Goal: Complete application form

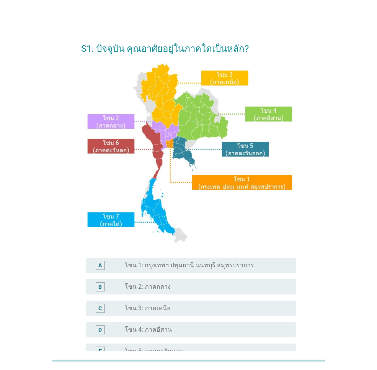
scroll to position [115, 0]
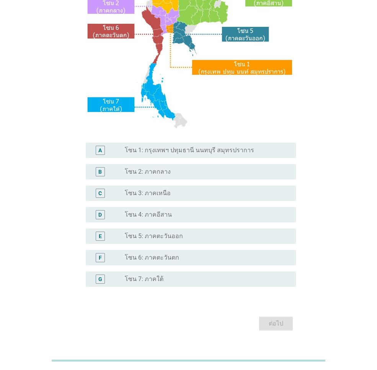
click at [182, 211] on div "radio_button_unchecked โซน 4: ภาคอีสาน" at bounding box center [204, 215] width 159 height 8
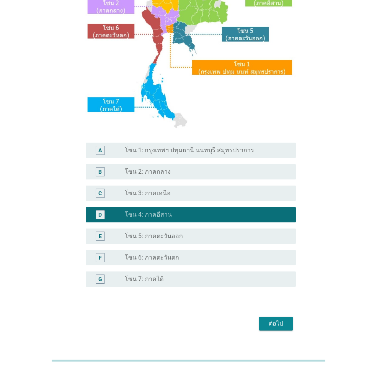
click at [274, 326] on div "ต่อไป" at bounding box center [275, 323] width 21 height 9
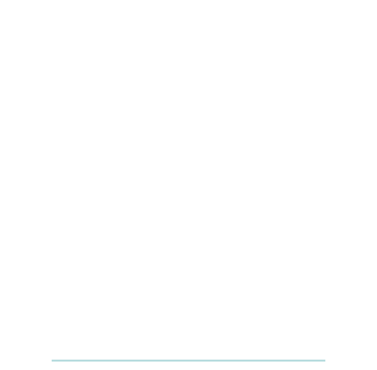
scroll to position [0, 0]
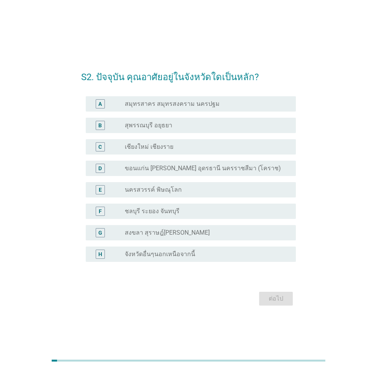
drag, startPoint x: 229, startPoint y: 170, endPoint x: 238, endPoint y: 190, distance: 21.8
click at [228, 170] on label "ขอนแก่น [PERSON_NAME] อุดรธานี นครราชสีมา (โคราช)" at bounding box center [203, 168] width 156 height 8
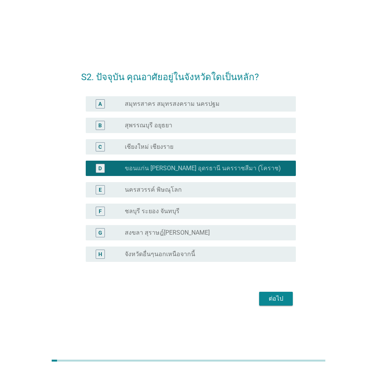
click at [274, 301] on div "ต่อไป" at bounding box center [275, 298] width 21 height 9
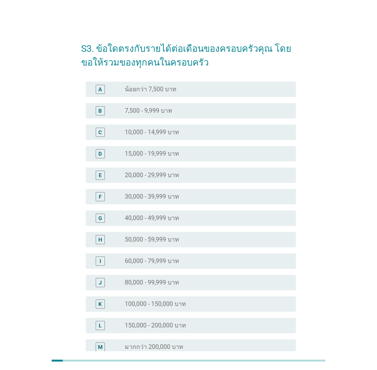
click at [177, 242] on label "50,000 - 59,999 บาท" at bounding box center [152, 240] width 54 height 8
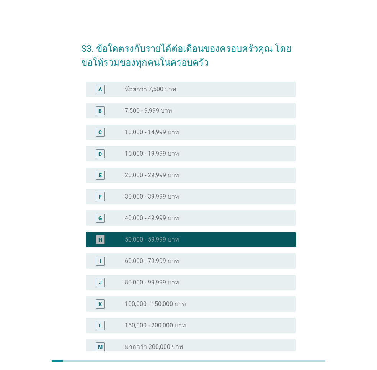
scroll to position [83, 0]
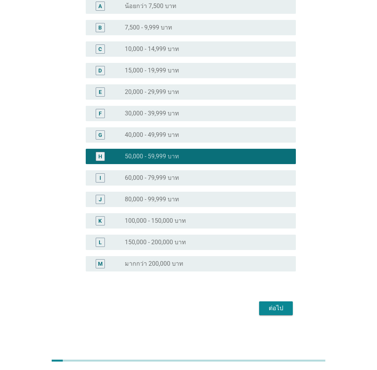
click at [274, 310] on div "ต่อไป" at bounding box center [275, 307] width 21 height 9
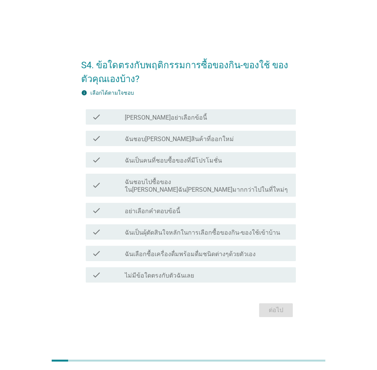
click at [199, 146] on div "check check_box_outline_blank ฉันชอบ[PERSON_NAME]สินค้าที่ออกใหม่" at bounding box center [191, 138] width 210 height 15
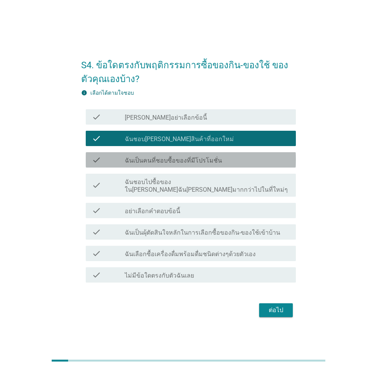
click at [198, 164] on label "ฉันเป็นคนที่ชอบซื้อของที่มีโปรโมชั่น" at bounding box center [173, 161] width 97 height 8
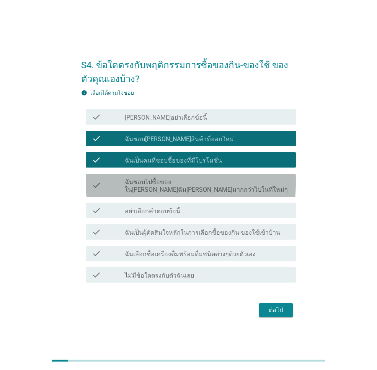
click at [198, 183] on label "ฉันชอบไปซื้อของใน[PERSON_NAME]ฉัน[PERSON_NAME]มากกว่าไปในที่ใหม่ๆ" at bounding box center [207, 185] width 165 height 15
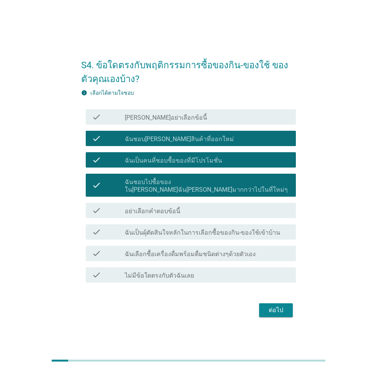
click at [183, 230] on label "ฉันเป็นผุ้ตัดสินใจหลักในการเลือกซื้อของกิน-ของใช้เข้าบ้าน" at bounding box center [203, 233] width 156 height 8
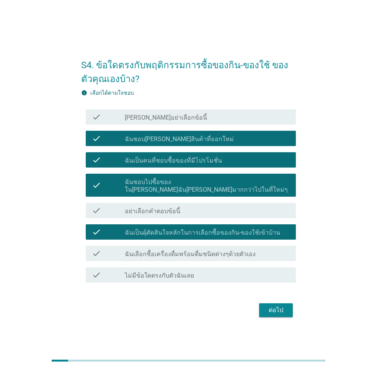
click at [187, 252] on label "ฉันเลือกซื้อเครื่องดื่มพร้อมดื่มชนิดต่างๆด้วยตัวเอง" at bounding box center [190, 254] width 131 height 8
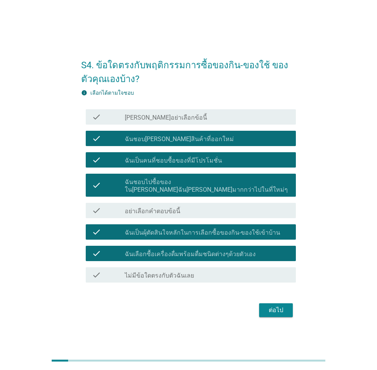
click at [280, 305] on div "ต่อไป" at bounding box center [275, 309] width 21 height 9
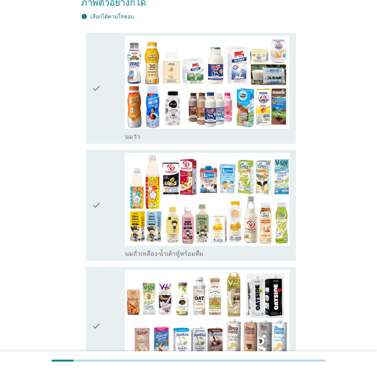
scroll to position [77, 0]
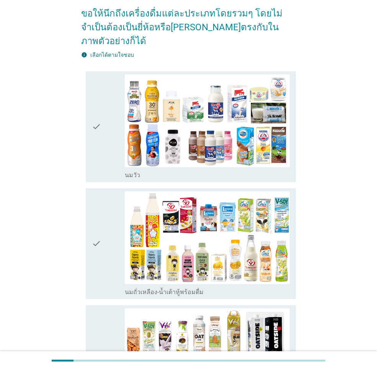
drag, startPoint x: 106, startPoint y: 150, endPoint x: 105, endPoint y: 182, distance: 31.4
click at [106, 150] on div "check" at bounding box center [108, 126] width 33 height 105
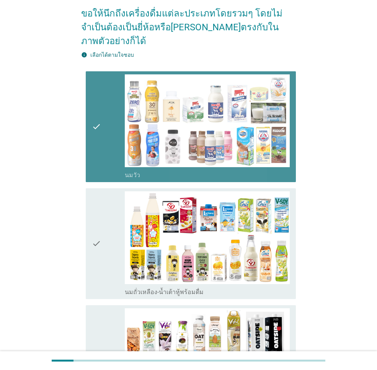
click at [103, 191] on div "check" at bounding box center [108, 243] width 33 height 105
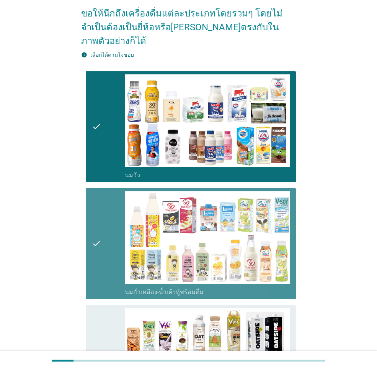
scroll to position [230, 0]
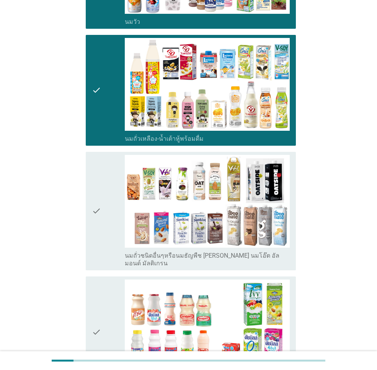
click at [103, 190] on div "check" at bounding box center [108, 211] width 33 height 112
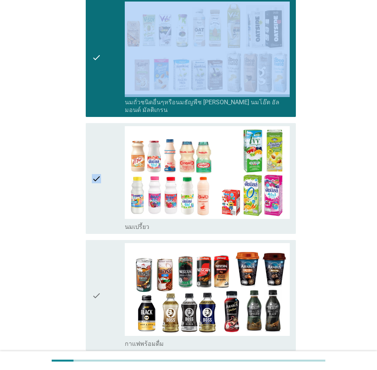
click at [101, 177] on icon "check" at bounding box center [96, 178] width 9 height 105
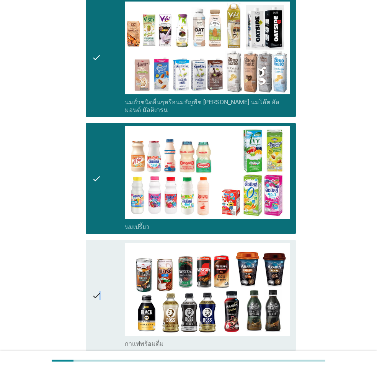
click at [100, 264] on icon "check" at bounding box center [96, 295] width 9 height 105
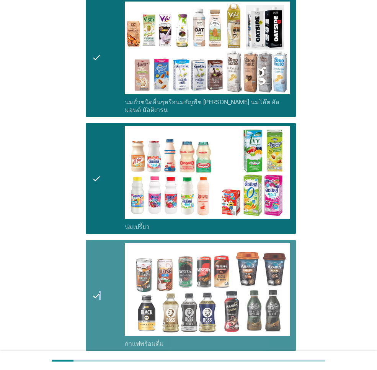
scroll to position [536, 0]
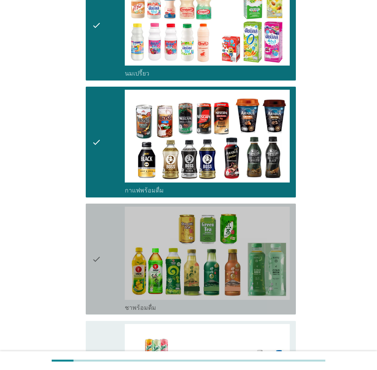
click at [107, 216] on div "check" at bounding box center [108, 258] width 33 height 105
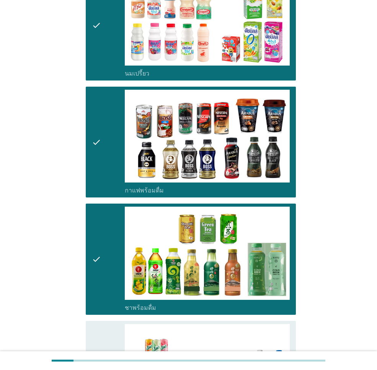
click at [108, 324] on div "check" at bounding box center [108, 376] width 33 height 105
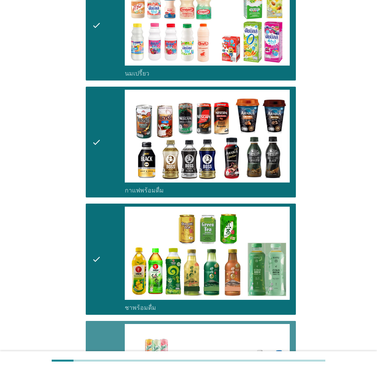
scroll to position [804, 0]
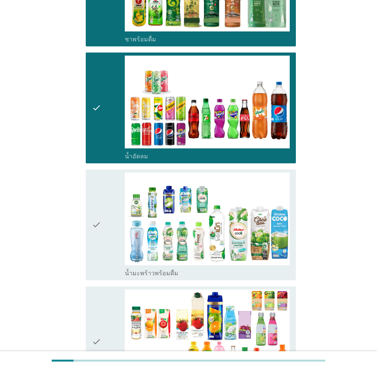
click at [94, 231] on icon "check" at bounding box center [96, 224] width 9 height 105
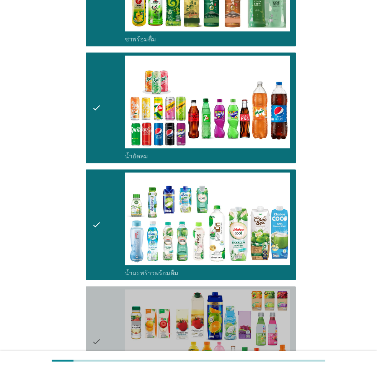
click at [102, 289] on div "check" at bounding box center [108, 341] width 33 height 105
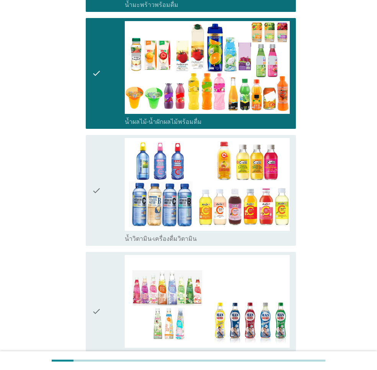
click at [105, 193] on div "check" at bounding box center [108, 190] width 33 height 105
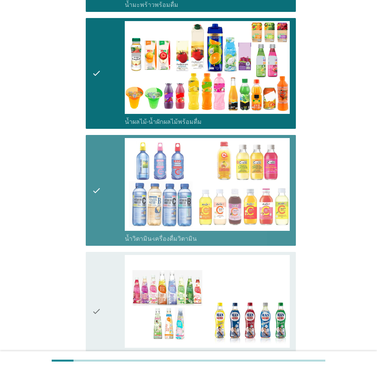
click at [107, 255] on div "check" at bounding box center [108, 311] width 33 height 112
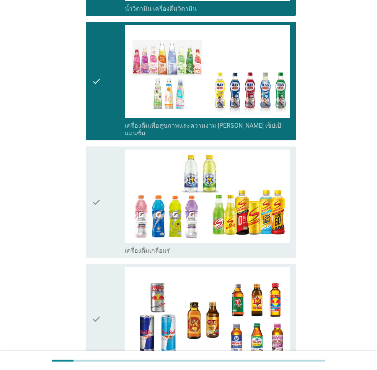
scroll to position [1379, 0]
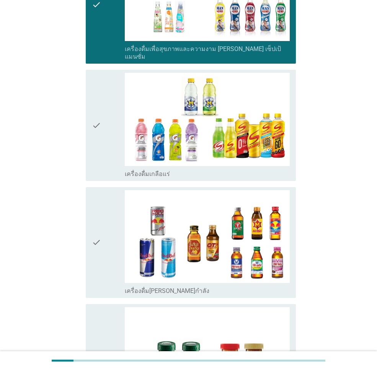
click at [102, 109] on div "check" at bounding box center [108, 125] width 33 height 105
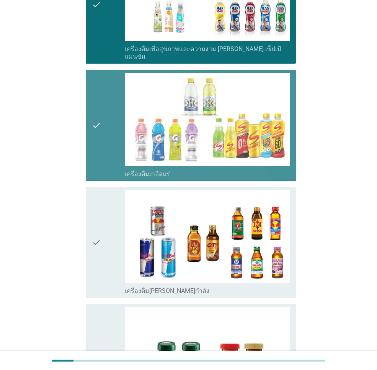
click at [111, 190] on div "check" at bounding box center [108, 242] width 33 height 105
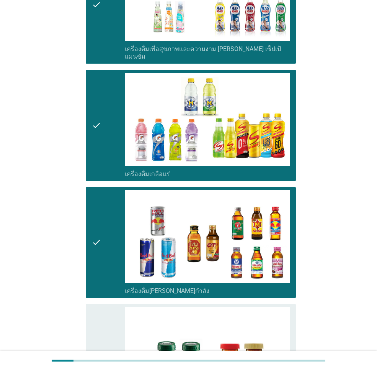
scroll to position [1494, 0]
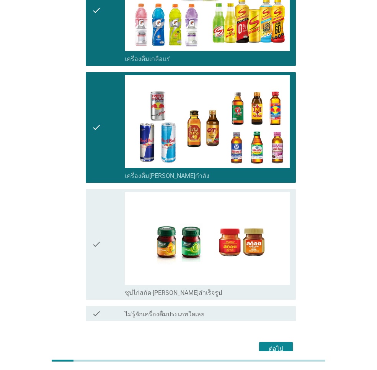
click at [111, 192] on div "check" at bounding box center [108, 244] width 33 height 105
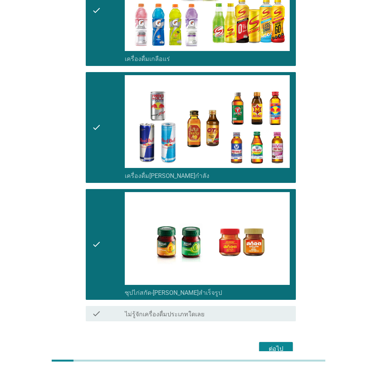
click at [279, 344] on div "ต่อไป" at bounding box center [275, 348] width 21 height 9
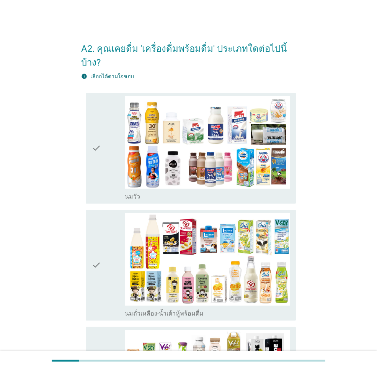
click at [109, 137] on div "check" at bounding box center [108, 148] width 33 height 105
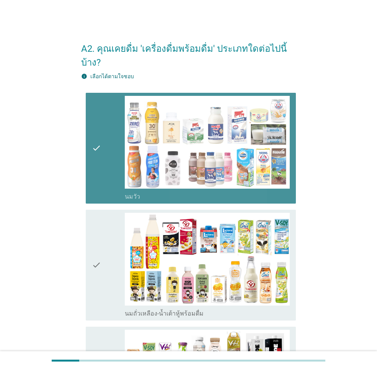
click at [94, 213] on icon "check" at bounding box center [96, 265] width 9 height 105
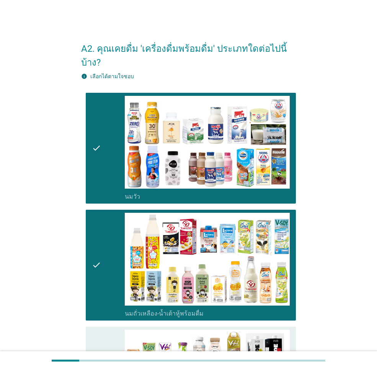
scroll to position [230, 0]
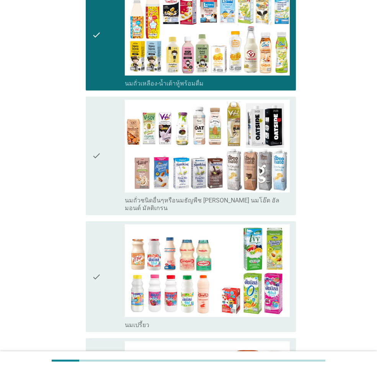
click at [106, 172] on div "check" at bounding box center [108, 156] width 33 height 112
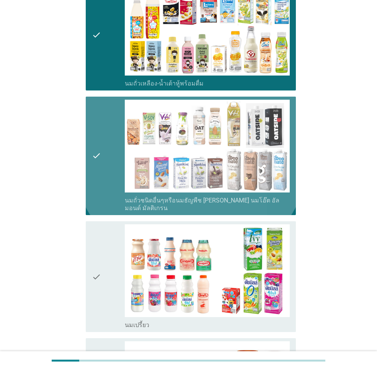
click at [107, 224] on div "check" at bounding box center [108, 276] width 33 height 105
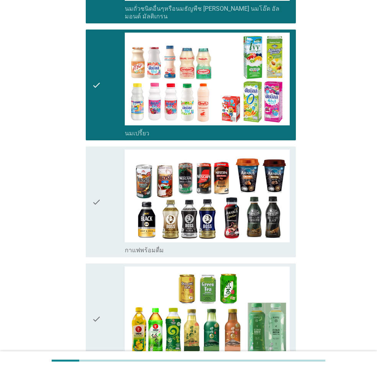
click at [100, 183] on icon "check" at bounding box center [96, 201] width 9 height 105
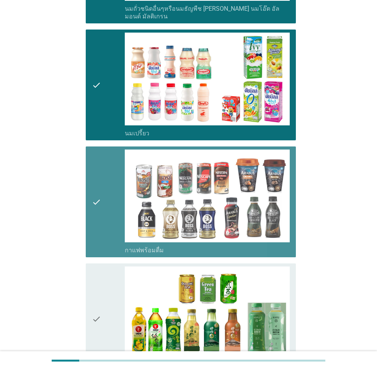
click at [85, 269] on div "check check_box_outline_blank ชาพร้อมดื่ม" at bounding box center [188, 318] width 215 height 117
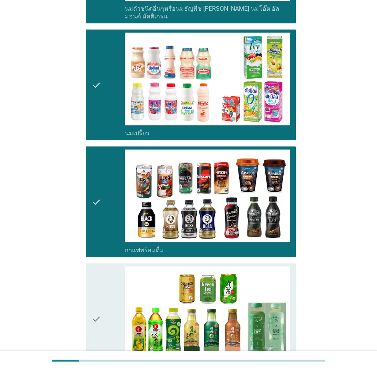
scroll to position [651, 0]
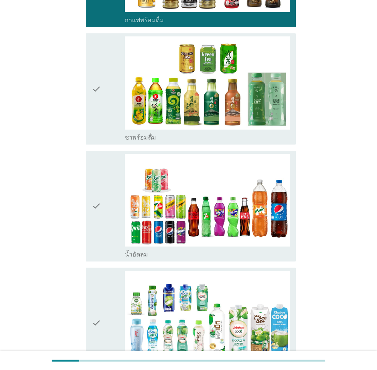
drag, startPoint x: 113, startPoint y: 189, endPoint x: 115, endPoint y: 184, distance: 4.7
click at [113, 188] on div "check" at bounding box center [108, 206] width 33 height 105
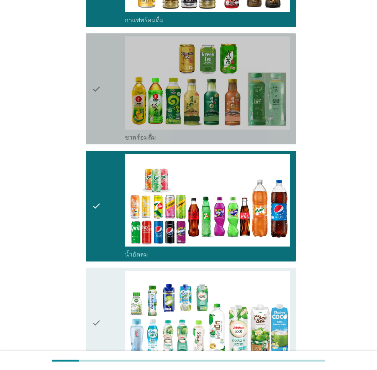
click at [115, 91] on div "check" at bounding box center [108, 88] width 33 height 105
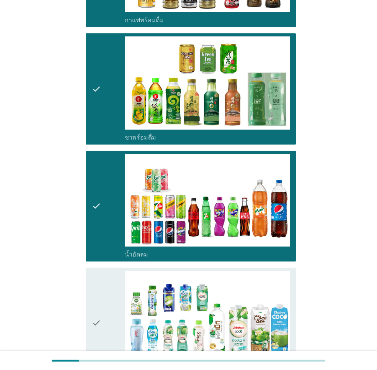
click at [97, 277] on icon "check" at bounding box center [96, 322] width 9 height 105
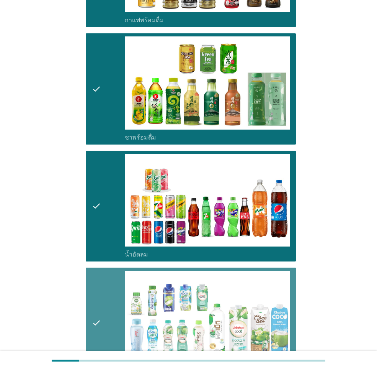
scroll to position [919, 0]
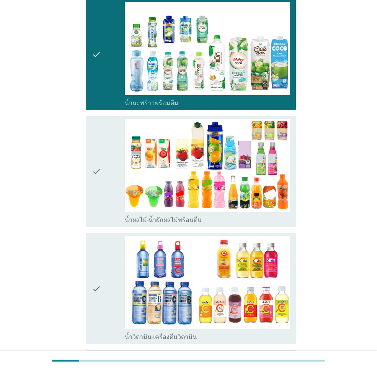
click at [111, 201] on div "check" at bounding box center [108, 171] width 33 height 105
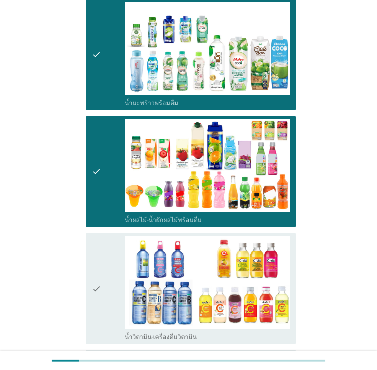
click at [104, 237] on div "check" at bounding box center [108, 288] width 33 height 105
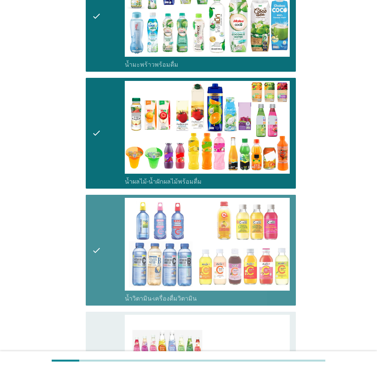
scroll to position [1111, 0]
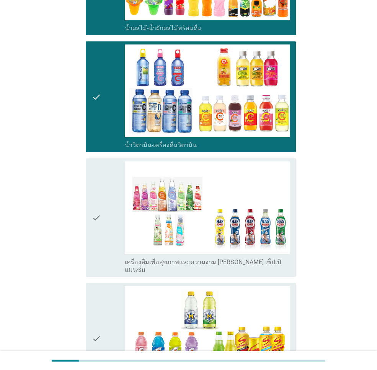
click at [106, 215] on div "check" at bounding box center [108, 217] width 33 height 112
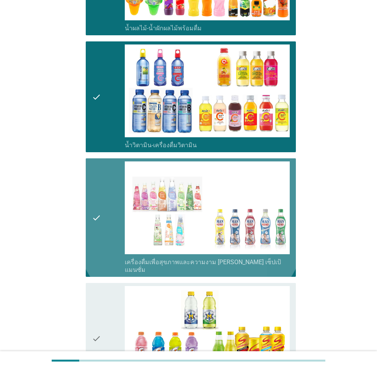
click at [91, 311] on div "check check_box_outline_blank เครื่องดื่มเกลือแร่" at bounding box center [191, 338] width 210 height 111
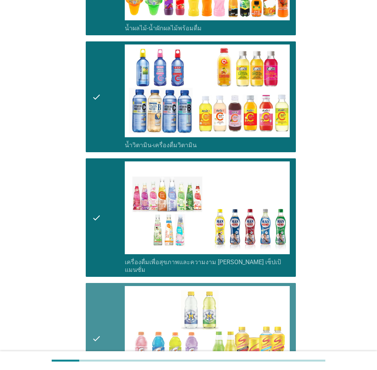
scroll to position [1341, 0]
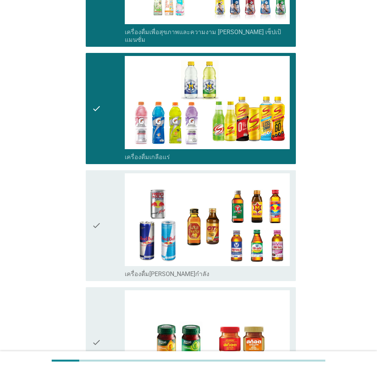
click at [113, 223] on div "check" at bounding box center [108, 225] width 33 height 105
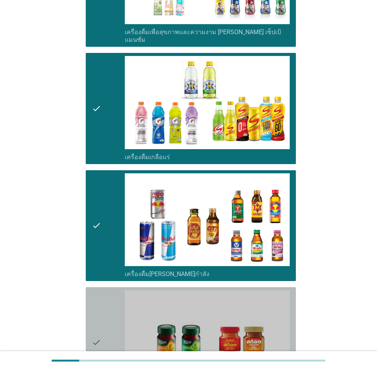
click at [103, 291] on div "check" at bounding box center [108, 342] width 33 height 105
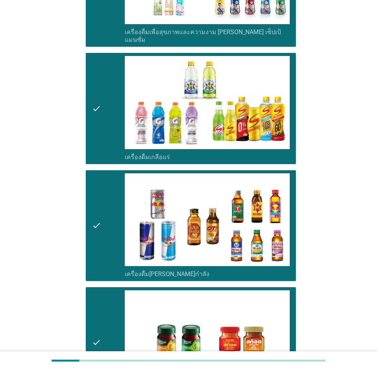
scroll to position [1450, 0]
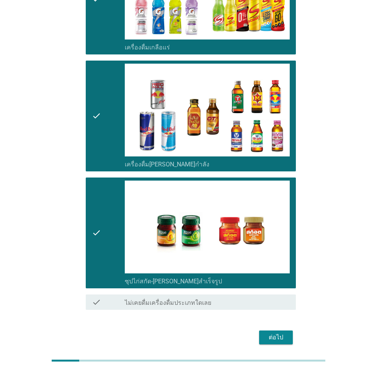
click at [274, 332] on div "ต่อไป" at bounding box center [275, 336] width 21 height 9
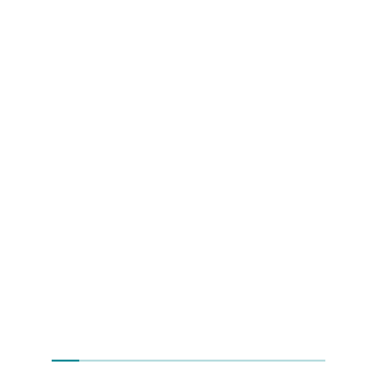
scroll to position [0, 0]
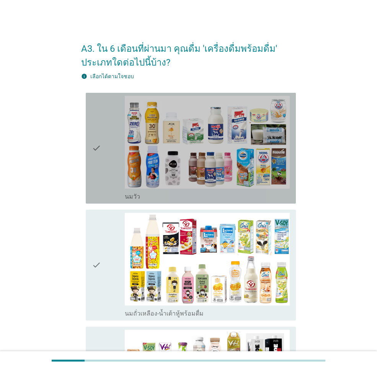
click at [103, 164] on div "check" at bounding box center [108, 148] width 33 height 105
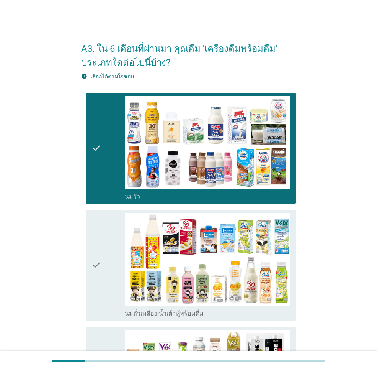
click at [98, 247] on icon "check" at bounding box center [96, 265] width 9 height 105
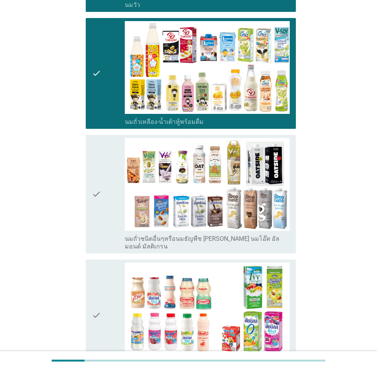
click at [95, 189] on icon "check" at bounding box center [96, 194] width 9 height 112
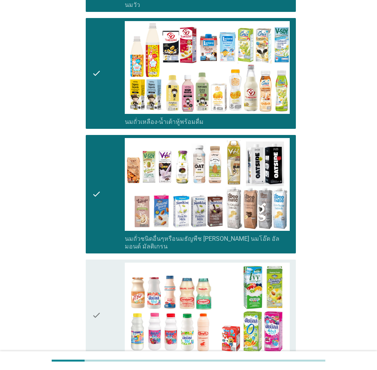
click at [96, 279] on icon "check" at bounding box center [96, 314] width 9 height 105
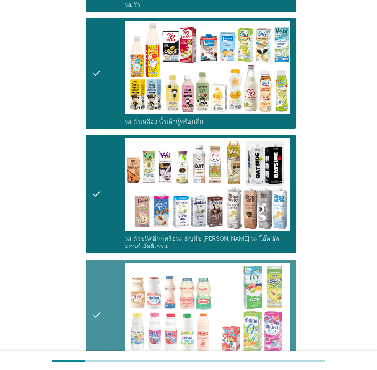
scroll to position [421, 0]
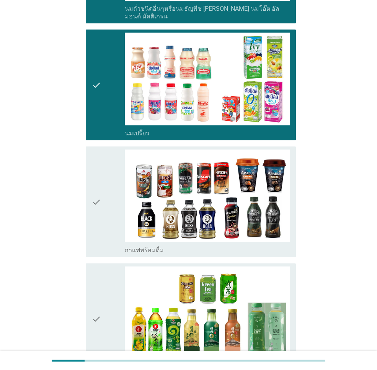
click at [102, 234] on div "check" at bounding box center [108, 201] width 33 height 105
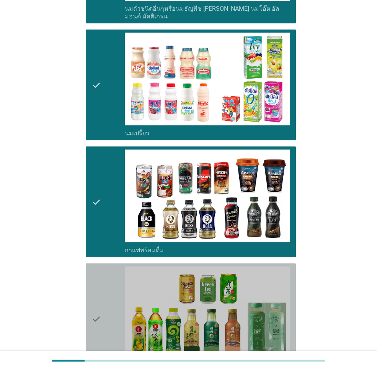
click at [102, 278] on div "check" at bounding box center [108, 318] width 33 height 105
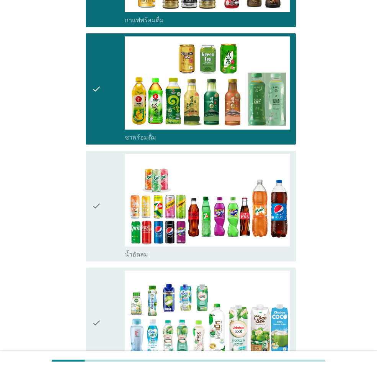
click at [105, 222] on div "check" at bounding box center [108, 206] width 33 height 105
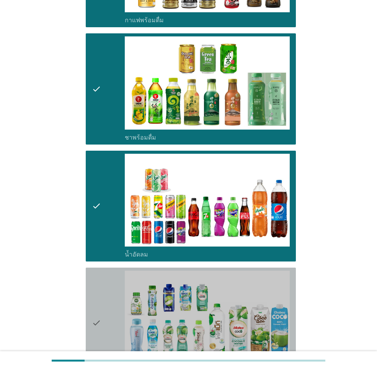
click at [106, 293] on div "check" at bounding box center [108, 322] width 33 height 105
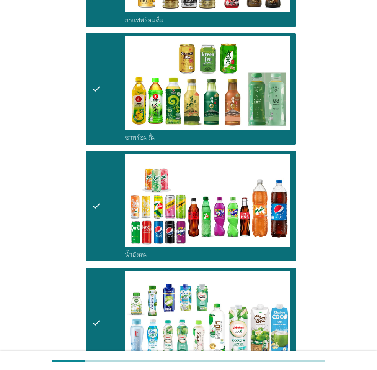
scroll to position [843, 0]
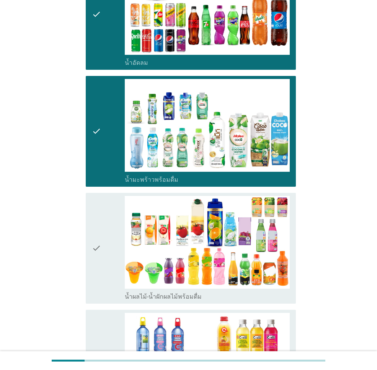
click at [100, 197] on icon "check" at bounding box center [96, 248] width 9 height 105
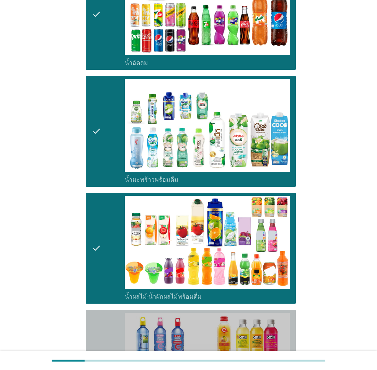
click at [93, 310] on div "check check_box_outline_blank น้ำวิตามิน-เครื่องดื่มวิตามิน" at bounding box center [191, 365] width 210 height 111
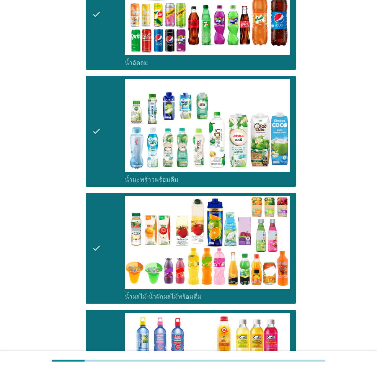
scroll to position [1111, 0]
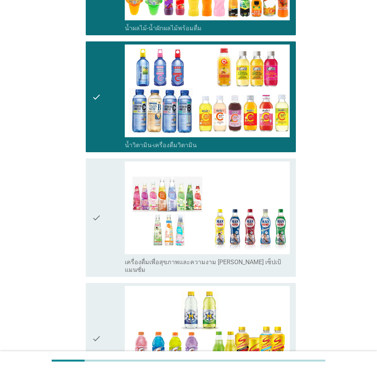
click at [101, 210] on icon "check" at bounding box center [96, 217] width 9 height 112
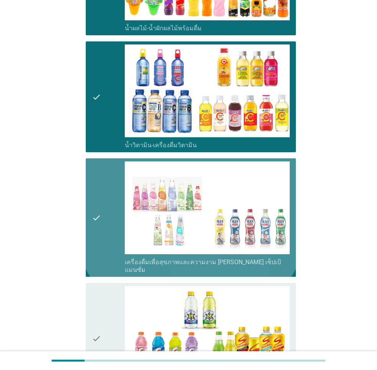
drag, startPoint x: 105, startPoint y: 307, endPoint x: 108, endPoint y: 304, distance: 4.6
click at [105, 307] on div "check" at bounding box center [108, 338] width 33 height 105
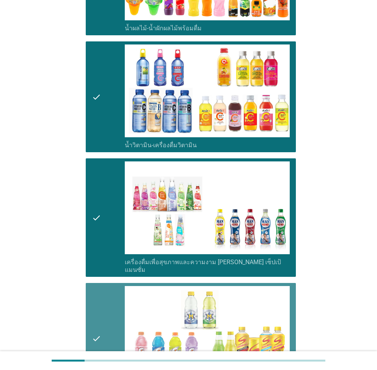
scroll to position [1379, 0]
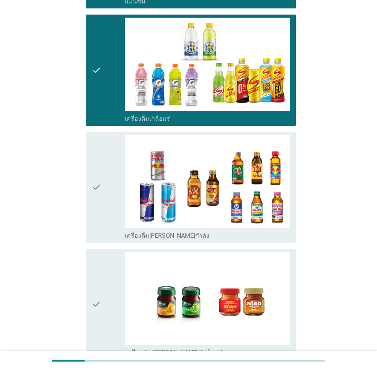
click at [101, 229] on div "check check_box_outline_blank เครื่องดื่ม[PERSON_NAME]กำลัง" at bounding box center [188, 187] width 215 height 117
click at [106, 203] on div "check" at bounding box center [108, 187] width 33 height 105
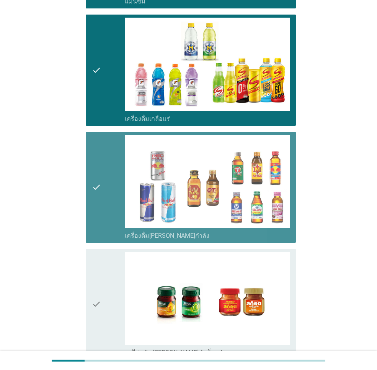
click at [103, 265] on div "check" at bounding box center [108, 304] width 33 height 105
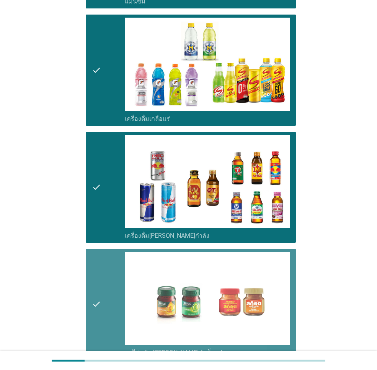
scroll to position [1464, 0]
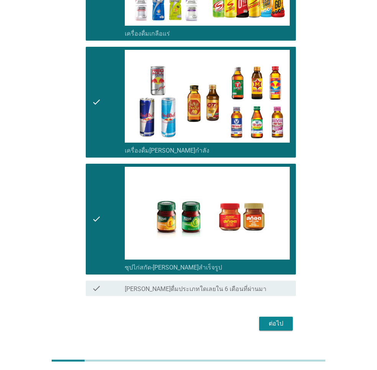
click at [281, 319] on div "ต่อไป" at bounding box center [275, 323] width 21 height 9
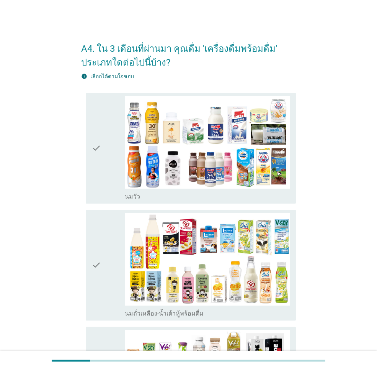
click at [111, 148] on div "check" at bounding box center [108, 148] width 33 height 105
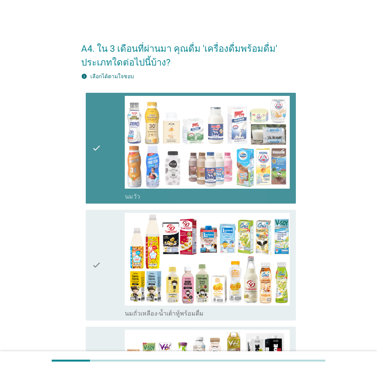
click at [110, 251] on div "check" at bounding box center [108, 265] width 33 height 105
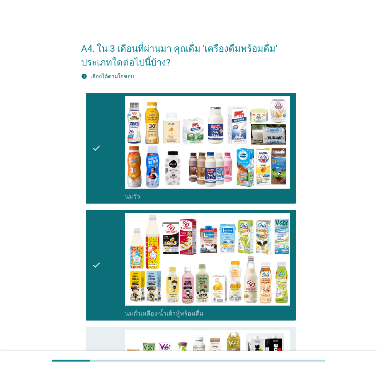
click at [102, 322] on div "check check_box_outline_blank นมถั่วเหลือง-น้ำเต้าหู้พร้อมดื่ม" at bounding box center [188, 264] width 215 height 117
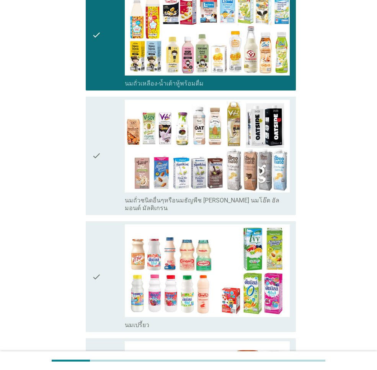
click at [107, 174] on div "check" at bounding box center [108, 156] width 33 height 112
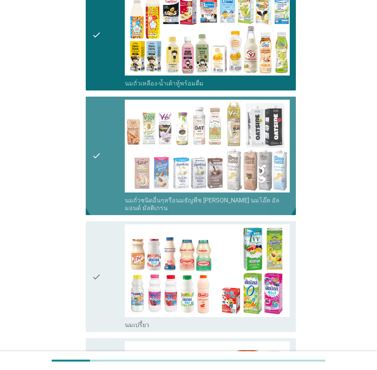
drag, startPoint x: 105, startPoint y: 257, endPoint x: 105, endPoint y: 264, distance: 6.5
click at [105, 257] on div "check" at bounding box center [108, 276] width 33 height 105
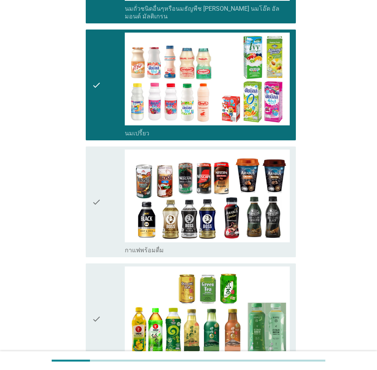
click at [102, 196] on div "check" at bounding box center [108, 201] width 33 height 105
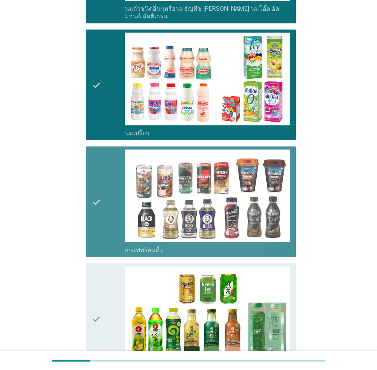
click at [104, 293] on div "check" at bounding box center [108, 318] width 33 height 105
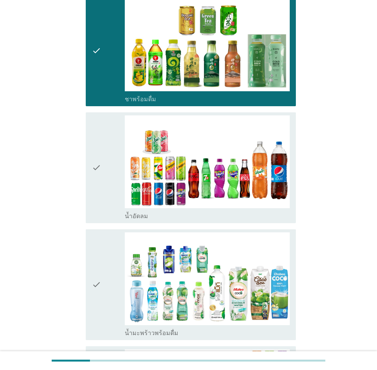
click at [105, 187] on div "check" at bounding box center [108, 167] width 33 height 105
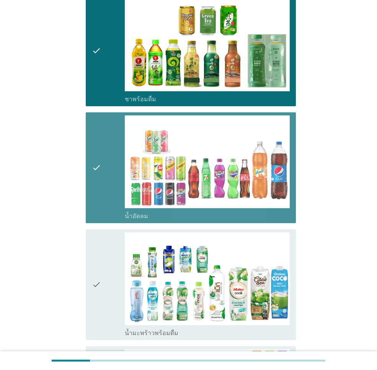
click at [112, 250] on div "check" at bounding box center [108, 284] width 33 height 105
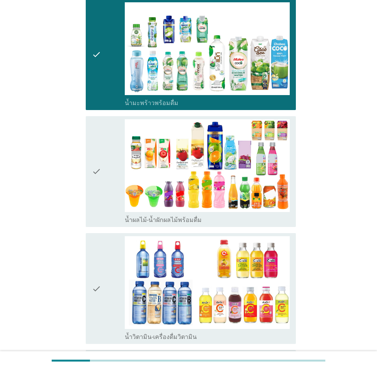
click at [102, 192] on div "check" at bounding box center [108, 171] width 33 height 105
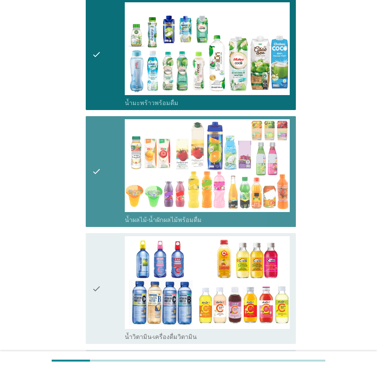
click at [103, 252] on div "check" at bounding box center [108, 288] width 33 height 105
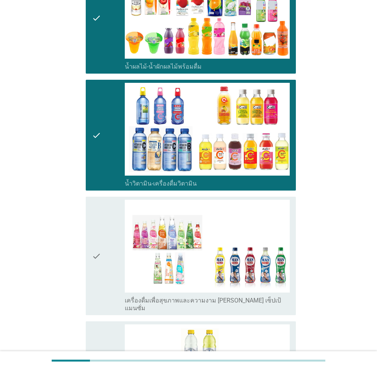
click at [110, 236] on div "check" at bounding box center [108, 256] width 33 height 112
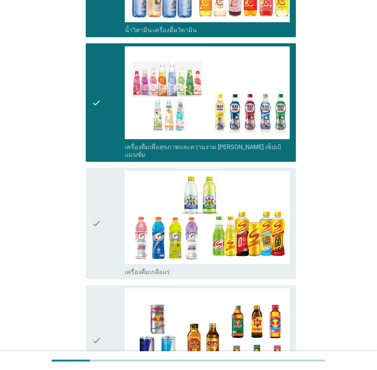
click at [99, 215] on icon "check" at bounding box center [96, 223] width 9 height 105
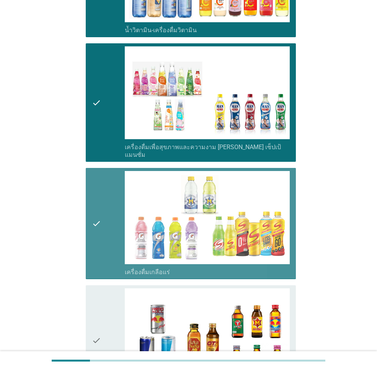
click at [104, 307] on div "check" at bounding box center [108, 340] width 33 height 105
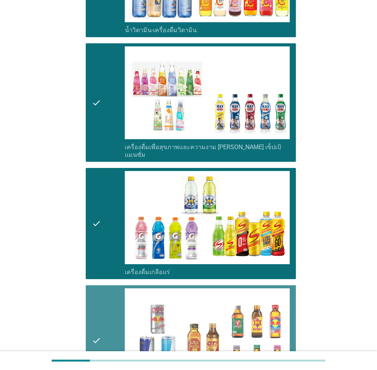
scroll to position [1456, 0]
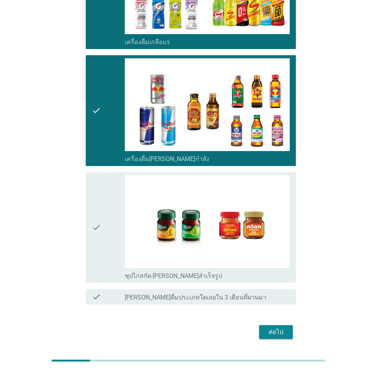
click at [106, 216] on div "check" at bounding box center [108, 227] width 33 height 105
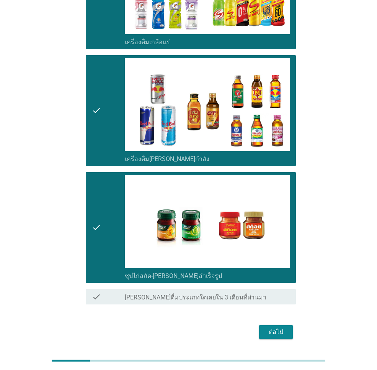
click at [259, 325] on button "ต่อไป" at bounding box center [276, 332] width 34 height 14
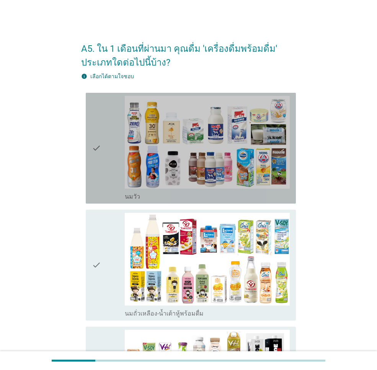
click at [88, 158] on div "check check_box_outline_blank [PERSON_NAME]" at bounding box center [191, 148] width 210 height 111
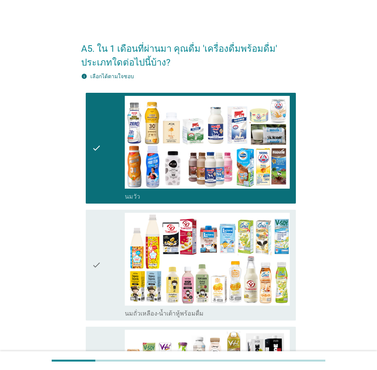
click at [102, 240] on div "check" at bounding box center [108, 265] width 33 height 105
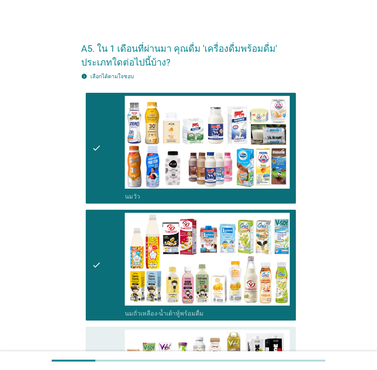
scroll to position [192, 0]
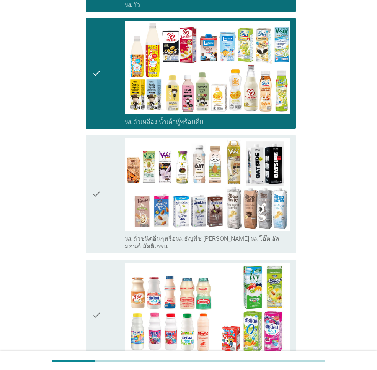
click at [102, 220] on div "check" at bounding box center [108, 194] width 33 height 112
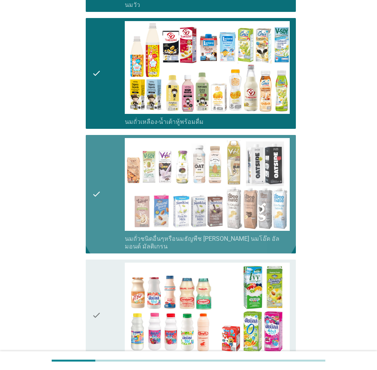
click at [105, 285] on div "check" at bounding box center [108, 314] width 33 height 105
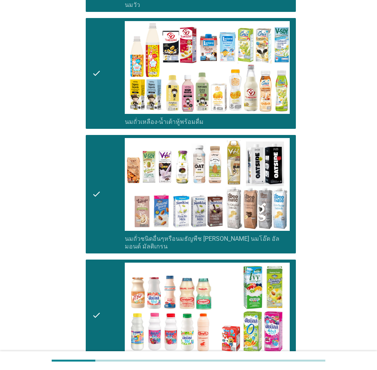
scroll to position [383, 0]
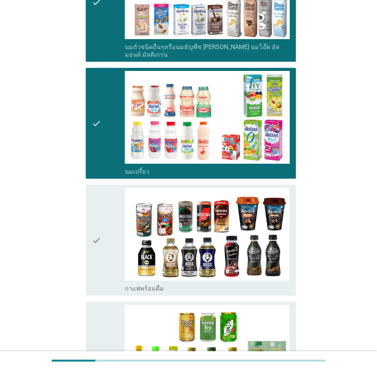
click at [98, 256] on icon "check" at bounding box center [96, 240] width 9 height 105
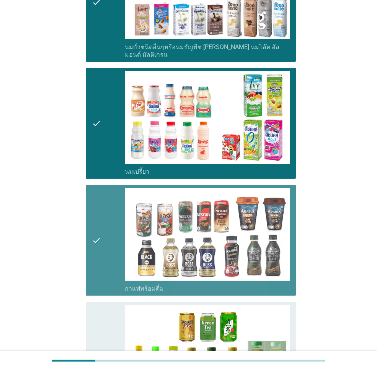
click at [107, 318] on div "check" at bounding box center [108, 357] width 33 height 105
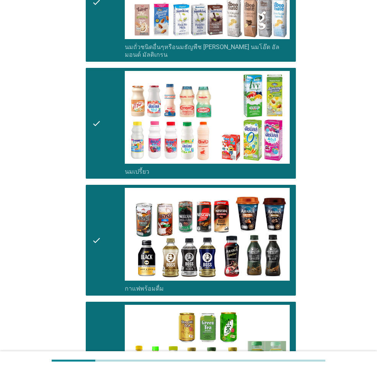
scroll to position [613, 0]
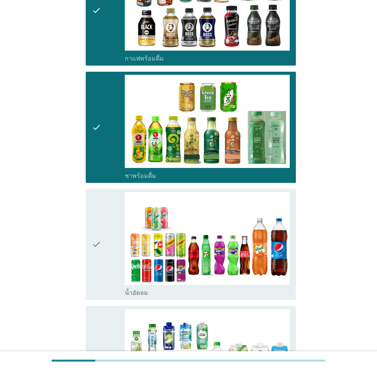
click at [100, 280] on icon "check" at bounding box center [96, 244] width 9 height 105
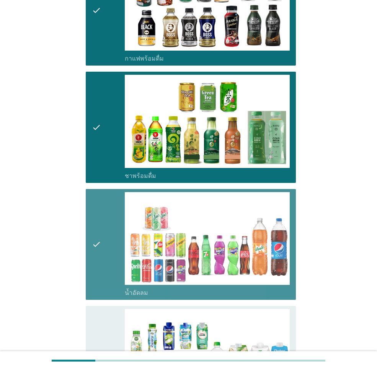
click at [110, 335] on div "check" at bounding box center [108, 361] width 33 height 105
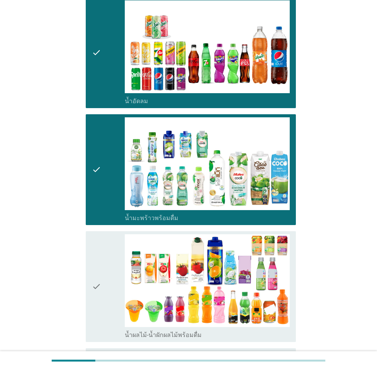
click at [98, 286] on icon "check" at bounding box center [96, 286] width 9 height 105
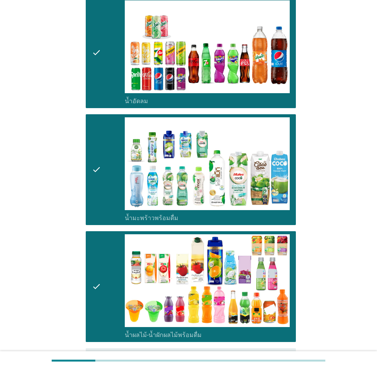
scroll to position [958, 0]
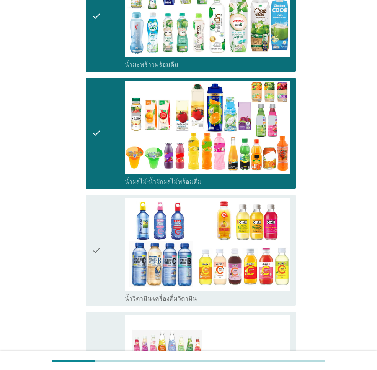
click at [101, 253] on icon "check" at bounding box center [96, 250] width 9 height 105
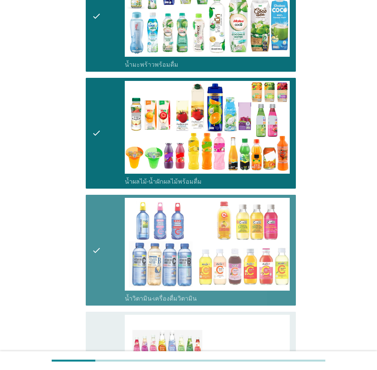
click at [107, 330] on div "check" at bounding box center [108, 370] width 33 height 112
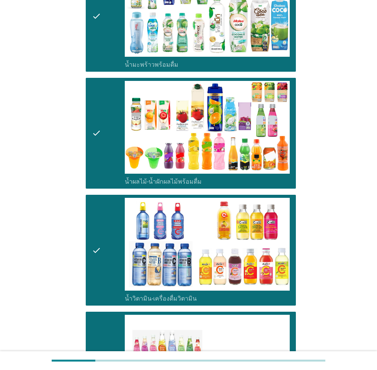
scroll to position [1149, 0]
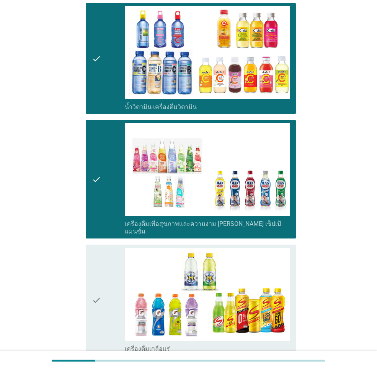
click at [90, 262] on div "check check_box_outline_blank เครื่องดื่มเกลือแร่" at bounding box center [191, 299] width 210 height 111
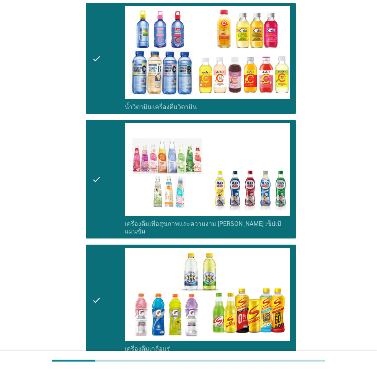
scroll to position [0, 0]
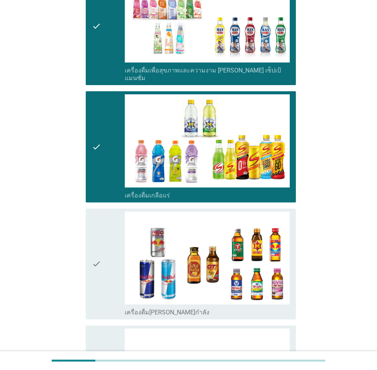
click at [102, 256] on div "check" at bounding box center [108, 263] width 33 height 105
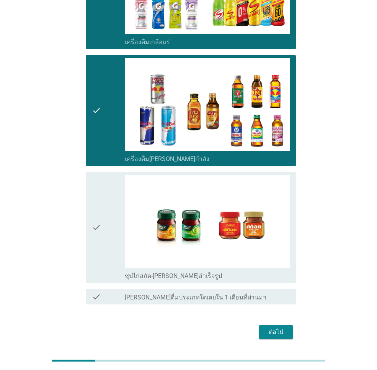
click at [102, 203] on div "check" at bounding box center [108, 227] width 33 height 105
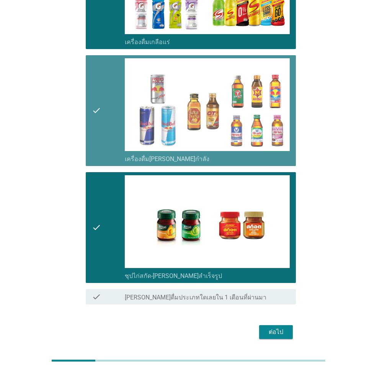
click at [106, 113] on div "check" at bounding box center [108, 110] width 33 height 105
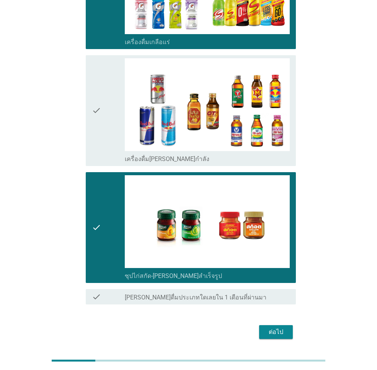
click at [278, 327] on div "ต่อไป" at bounding box center [275, 331] width 21 height 9
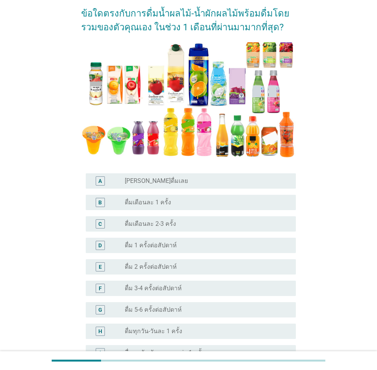
scroll to position [115, 0]
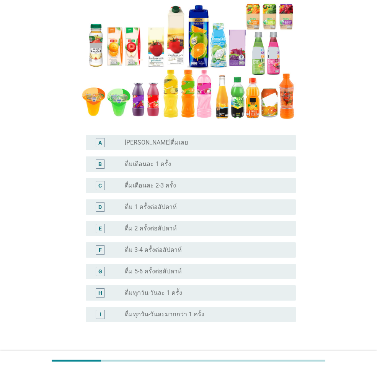
click at [198, 290] on div "radio_button_unchecked ดื่มทุกวัน-วันละ 1 ครั้ง" at bounding box center [204, 293] width 159 height 8
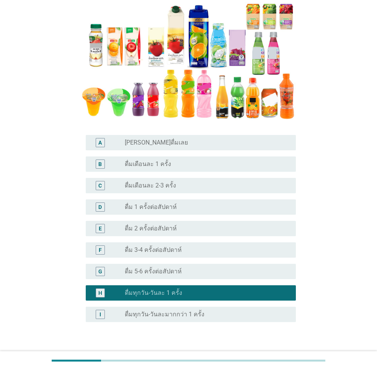
scroll to position [165, 0]
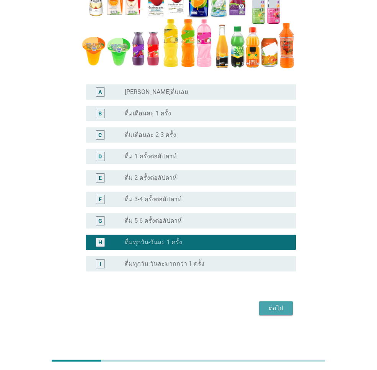
click at [272, 309] on div "ต่อไป" at bounding box center [275, 307] width 21 height 9
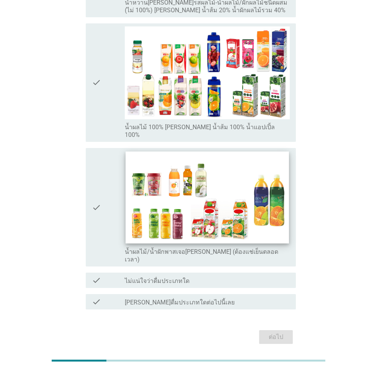
scroll to position [245, 0]
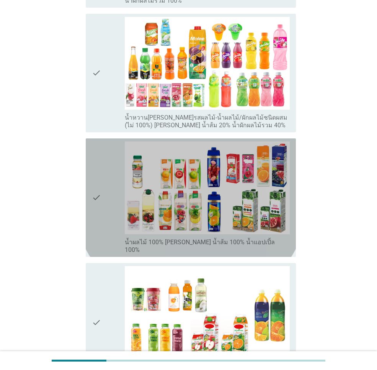
click at [102, 184] on div "check" at bounding box center [108, 197] width 33 height 112
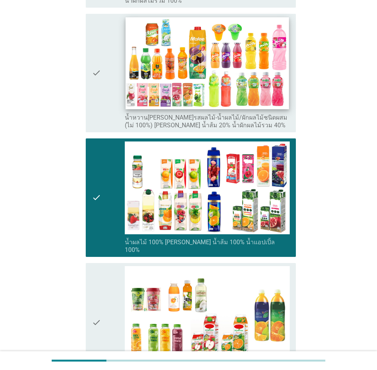
scroll to position [92, 0]
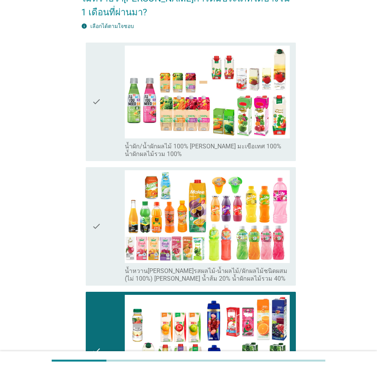
click at [97, 113] on icon "check" at bounding box center [96, 102] width 9 height 112
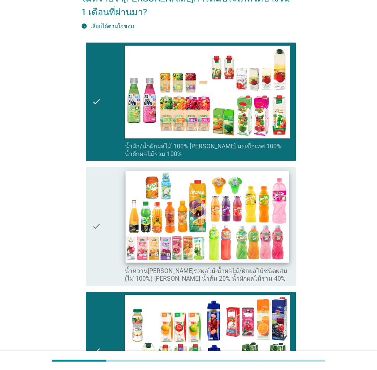
scroll to position [168, 0]
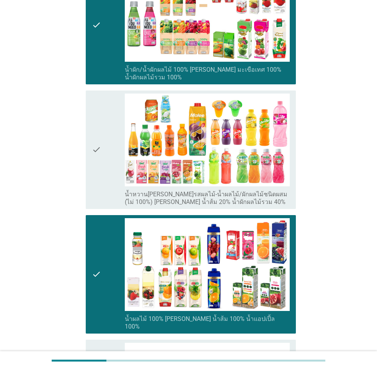
click at [92, 145] on div "check check_box_outline_blank น้ำหวาน[PERSON_NAME]รสผลไม้-น้ำผลไม้/ผักผลไม้ชนิด…" at bounding box center [191, 149] width 210 height 118
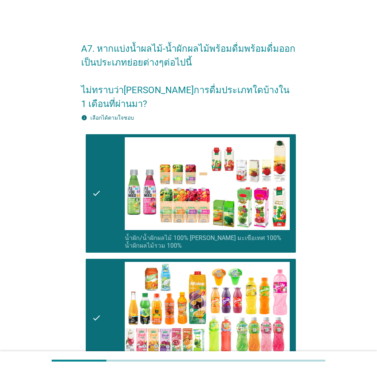
scroll to position [268, 0]
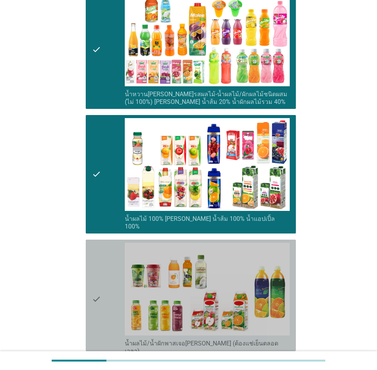
click at [100, 242] on icon "check" at bounding box center [96, 298] width 9 height 112
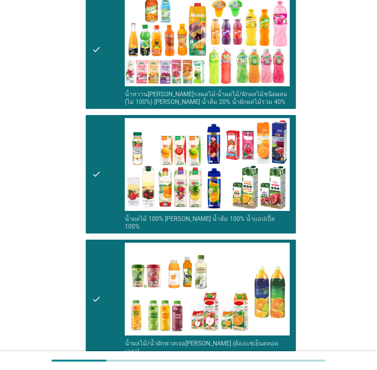
scroll to position [360, 0]
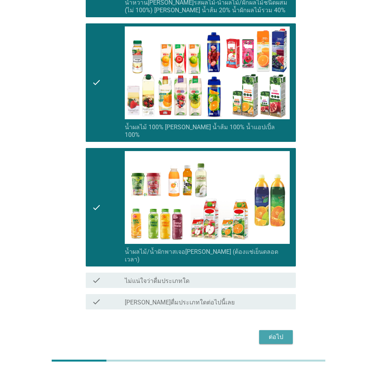
click at [280, 332] on div "ต่อไป" at bounding box center [275, 336] width 21 height 9
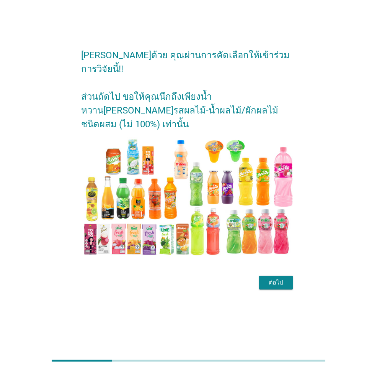
scroll to position [0, 0]
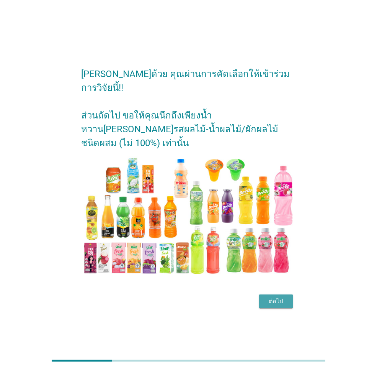
click at [272, 296] on div "ต่อไป" at bounding box center [275, 300] width 21 height 9
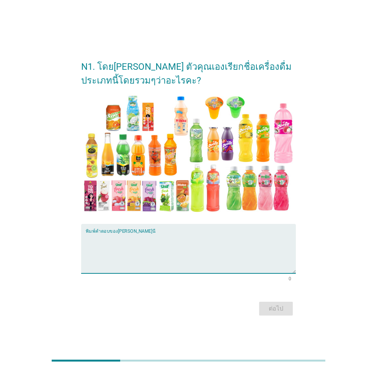
click at [184, 251] on textarea "พิมพ์คำตอบของคุณ ที่นี่" at bounding box center [191, 253] width 210 height 40
type textarea ","
drag, startPoint x: 98, startPoint y: 239, endPoint x: 56, endPoint y: 235, distance: 42.3
click at [56, 235] on div "N1. โดย[PERSON_NAME] ตัวคุณเองเรียกชื่อเครื่องดื่มประเภทนี้โดยรวมๆว่าอะไรคะ? พิ…" at bounding box center [188, 184] width 341 height 277
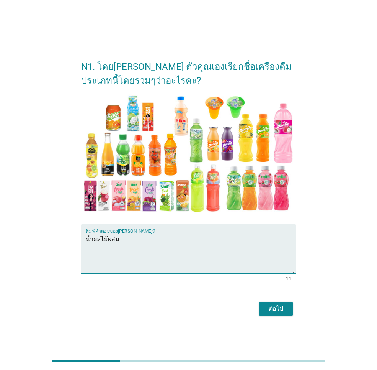
type textarea "น้ำผลไม้ผสม"
click at [270, 302] on button "ต่อไป" at bounding box center [276, 308] width 34 height 14
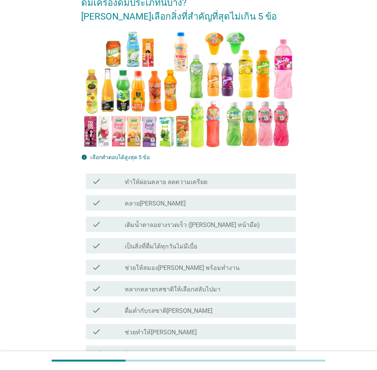
scroll to position [153, 0]
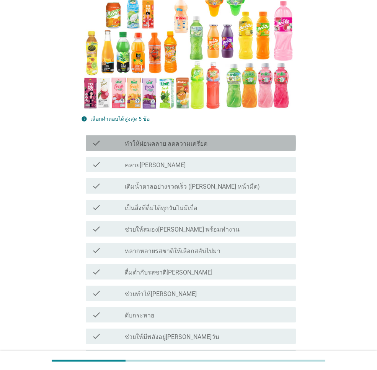
click at [191, 143] on label "ทำให้ผ่อนคลาย ลดความเครียด" at bounding box center [166, 144] width 83 height 8
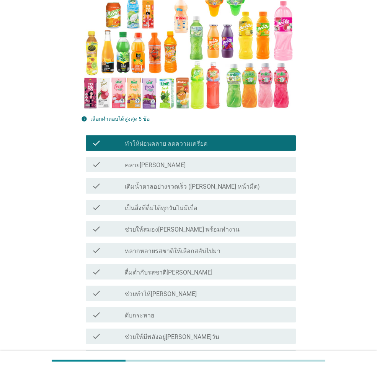
click at [200, 206] on div "check_box_outline_blank เป็นสิ่งที่ดื่มได้ทุกวันไม่มีเบื่อ" at bounding box center [207, 207] width 165 height 9
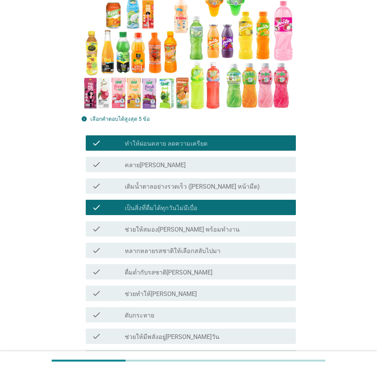
click at [187, 292] on div "check_box_outline_blank ช่วยทำให้[PERSON_NAME]" at bounding box center [207, 292] width 165 height 9
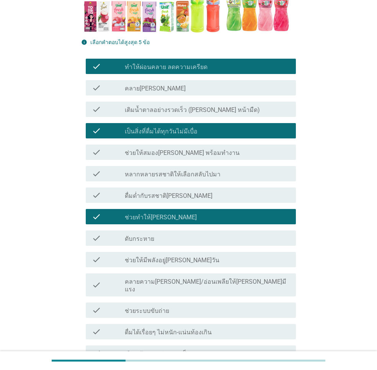
scroll to position [306, 0]
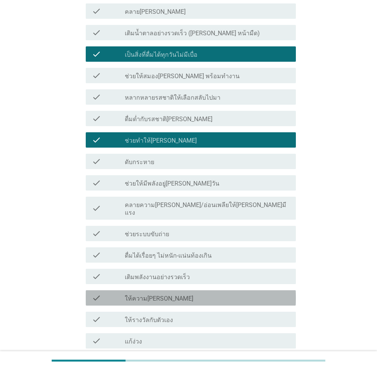
click at [180, 293] on div "check_box_outline_blank ให้ความ[PERSON_NAME]" at bounding box center [207, 297] width 165 height 9
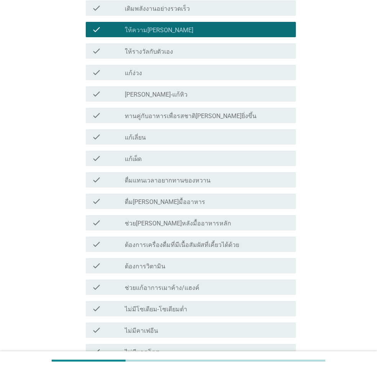
scroll to position [613, 0]
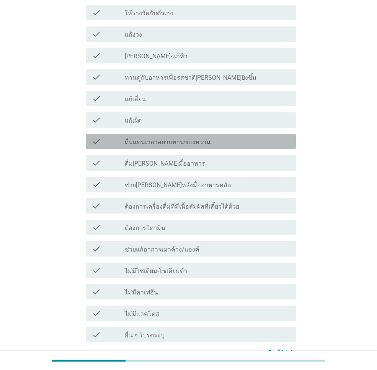
click at [190, 138] on label "ดื่มแทนเวลาอยากทานของหวาน" at bounding box center [168, 142] width 86 height 8
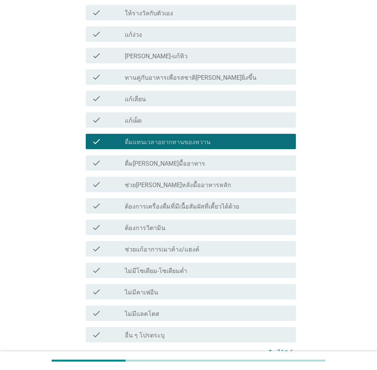
scroll to position [678, 0]
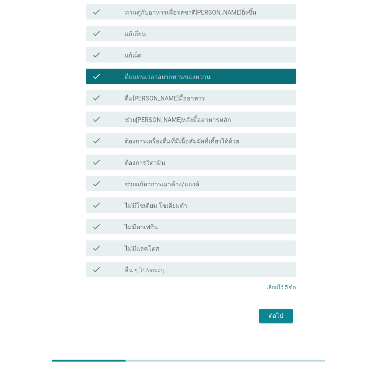
click at [278, 311] on div "ต่อไป" at bounding box center [275, 315] width 21 height 9
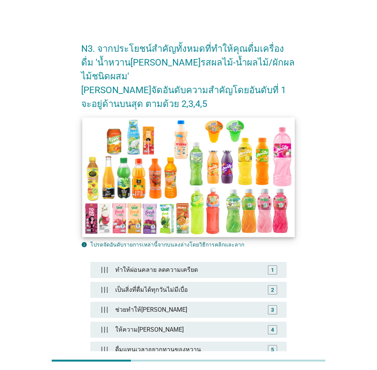
scroll to position [77, 0]
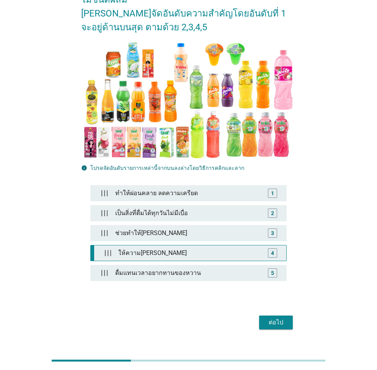
click at [177, 245] on div "ให้ความ[PERSON_NAME]" at bounding box center [190, 252] width 150 height 15
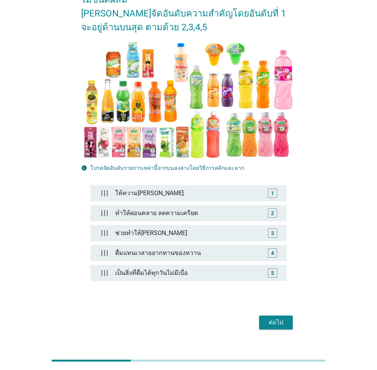
click at [274, 318] on div "ต่อไป" at bounding box center [275, 322] width 21 height 9
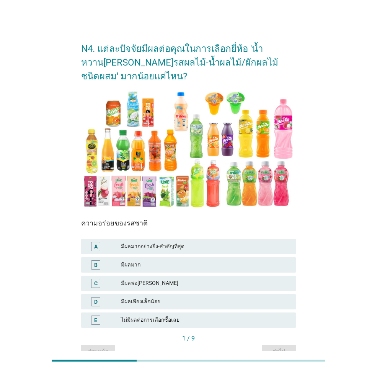
scroll to position [41, 0]
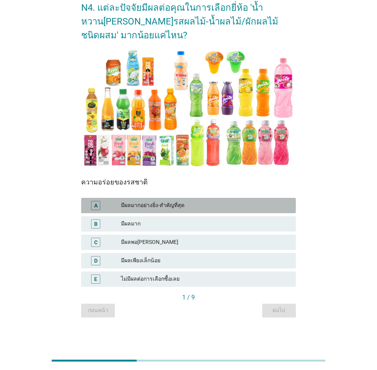
click at [161, 207] on div "มีผลมากอย่างยิ่ง-สำคัญที่สุด" at bounding box center [205, 205] width 169 height 9
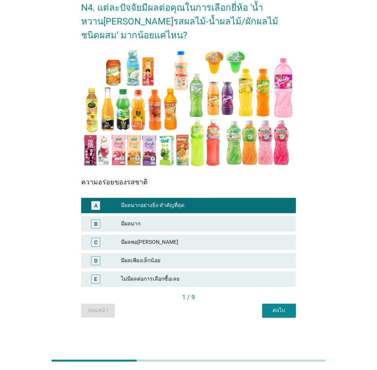
click at [280, 311] on div "ต่อไป" at bounding box center [279, 310] width 21 height 8
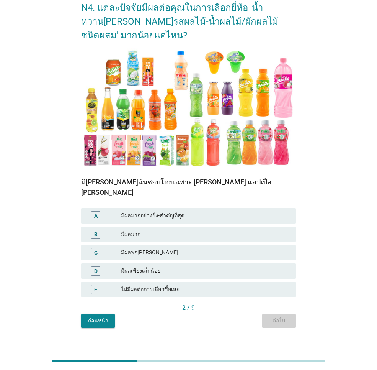
scroll to position [0, 0]
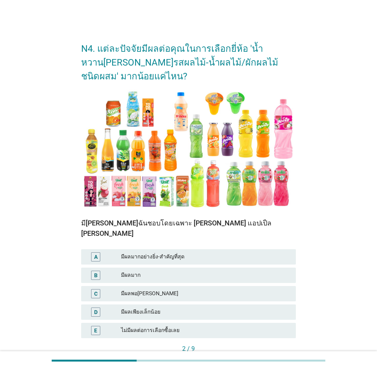
click at [172, 270] on div "มีผลมาก" at bounding box center [205, 274] width 169 height 9
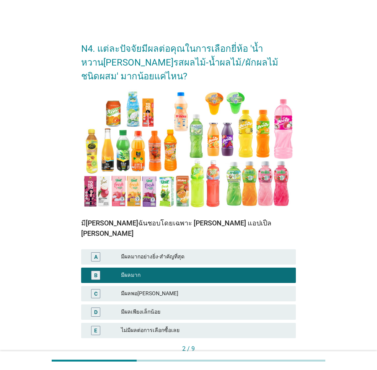
scroll to position [41, 0]
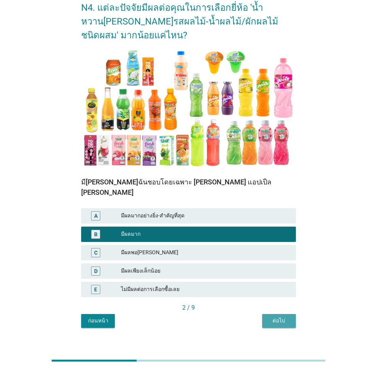
click at [272, 316] on div "ต่อไป" at bounding box center [279, 320] width 21 height 8
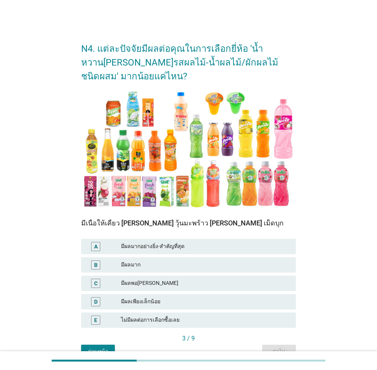
click at [186, 261] on div "มีผลมาก" at bounding box center [205, 264] width 169 height 9
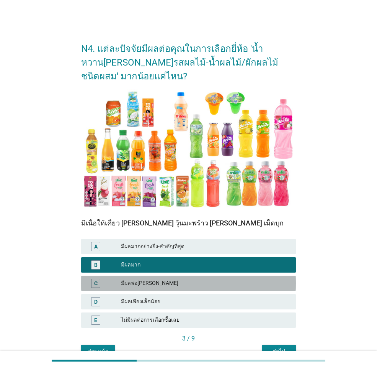
click at [184, 277] on div "C มีผลพอ[PERSON_NAME]" at bounding box center [188, 282] width 215 height 15
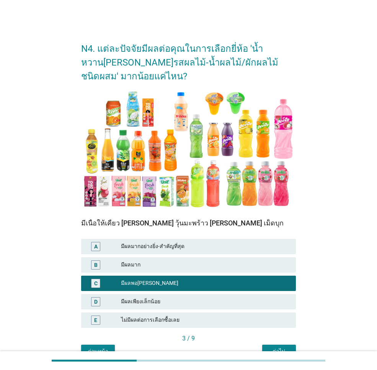
scroll to position [41, 0]
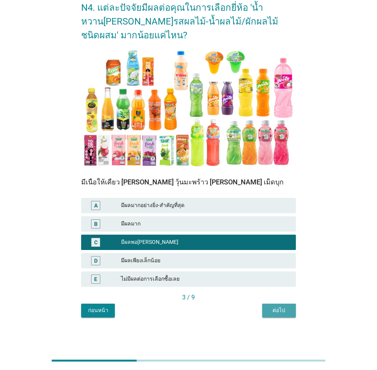
click at [272, 310] on div "ต่อไป" at bounding box center [279, 310] width 21 height 8
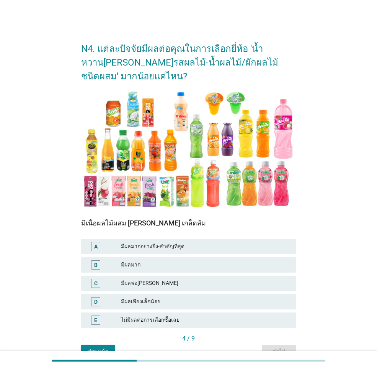
click at [173, 260] on div "มีผลมาก" at bounding box center [205, 264] width 169 height 9
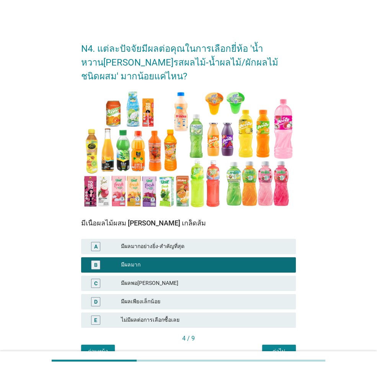
click at [177, 283] on div "มีผลพอ[PERSON_NAME]" at bounding box center [205, 282] width 169 height 9
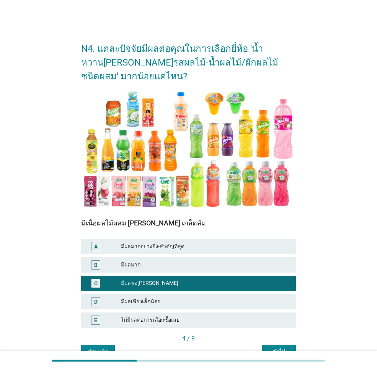
scroll to position [38, 0]
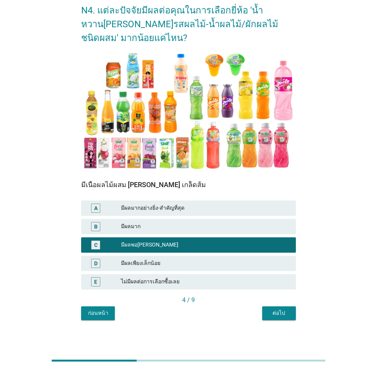
click at [277, 313] on div "ต่อไป" at bounding box center [279, 313] width 21 height 8
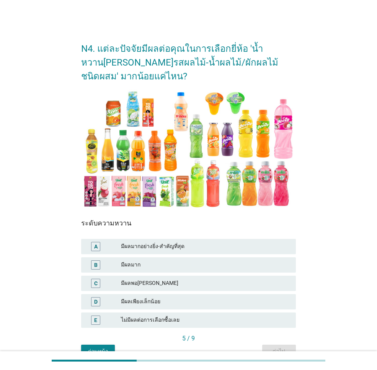
click at [164, 282] on div "มีผลพอ[PERSON_NAME]" at bounding box center [205, 282] width 169 height 9
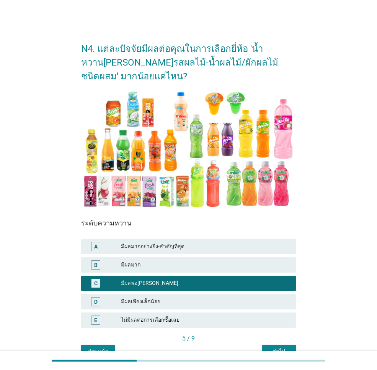
scroll to position [41, 0]
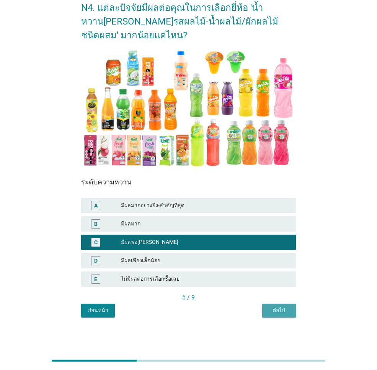
click at [277, 312] on div "ต่อไป" at bounding box center [279, 310] width 21 height 8
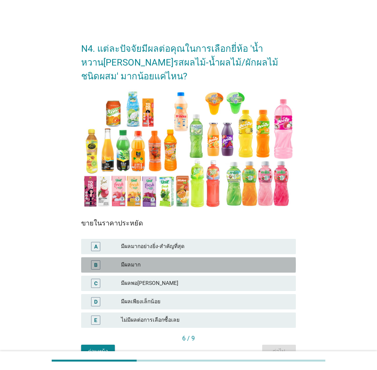
click at [226, 269] on div "B มีผลมาก" at bounding box center [188, 264] width 215 height 15
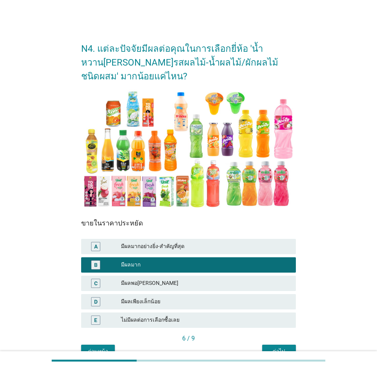
scroll to position [38, 0]
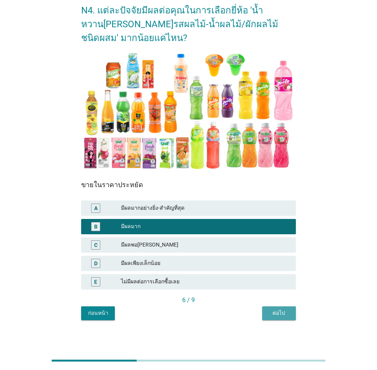
click at [280, 316] on div "ต่อไป" at bounding box center [279, 313] width 21 height 8
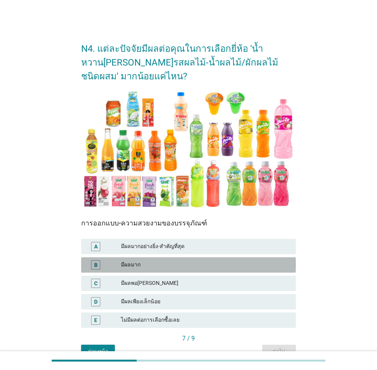
click at [182, 267] on div "มีผลมาก" at bounding box center [205, 264] width 169 height 9
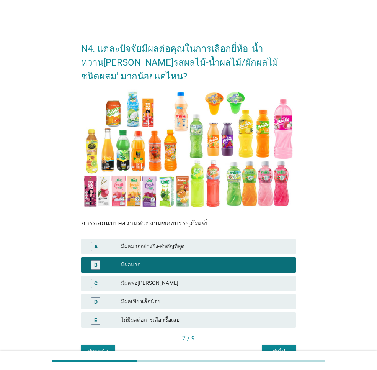
scroll to position [41, 0]
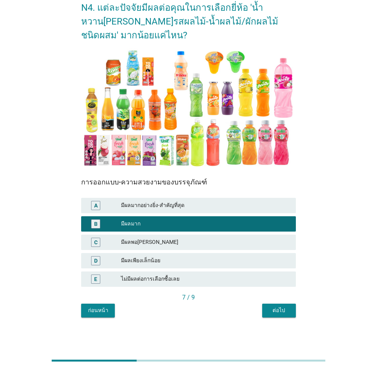
click at [277, 310] on div "ต่อไป" at bounding box center [279, 310] width 21 height 8
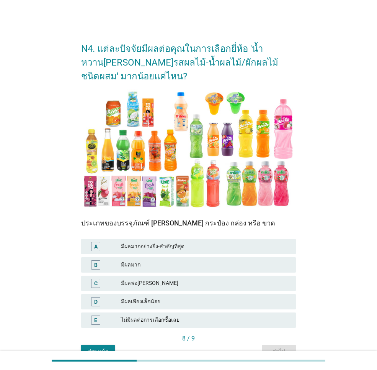
click at [170, 262] on div "มีผลมาก" at bounding box center [205, 264] width 169 height 9
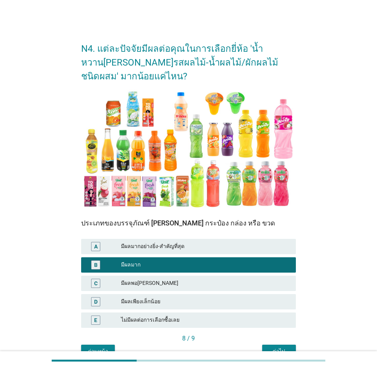
scroll to position [41, 0]
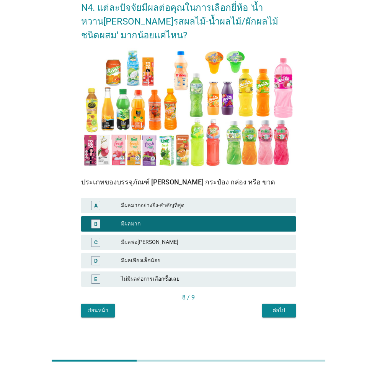
click at [270, 305] on button "ต่อไป" at bounding box center [279, 310] width 34 height 14
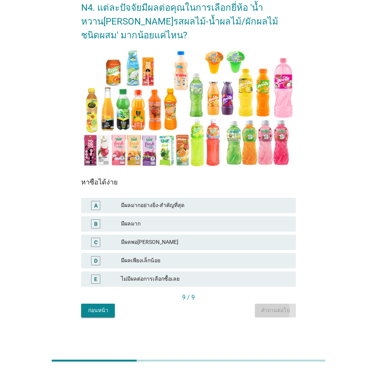
scroll to position [0, 0]
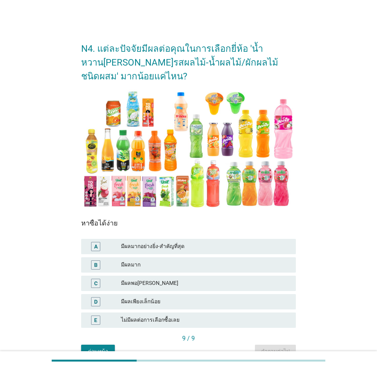
click at [175, 249] on div "มีผลมากอย่างยิ่ง-สำคัญที่สุด" at bounding box center [205, 246] width 169 height 9
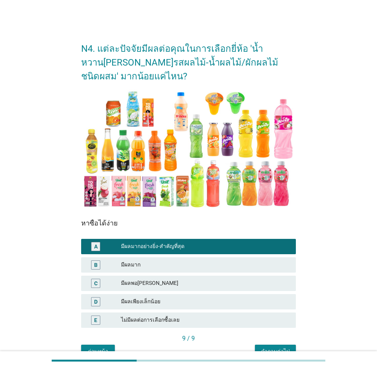
scroll to position [41, 0]
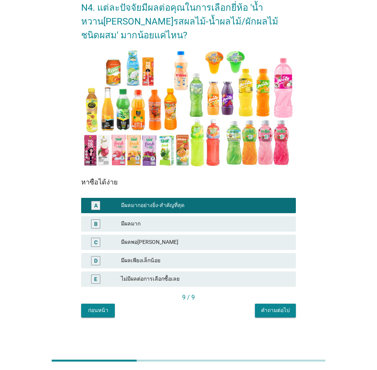
click at [277, 314] on div "คำถามต่อไป" at bounding box center [275, 310] width 29 height 8
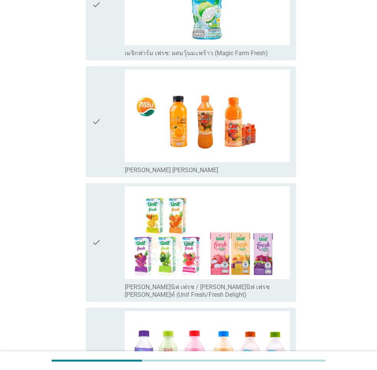
scroll to position [843, 0]
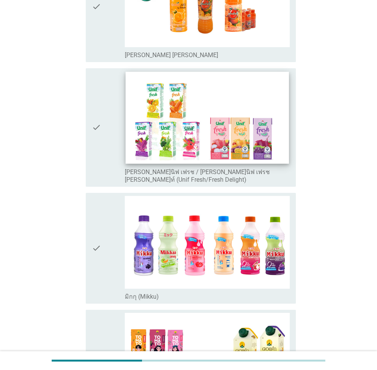
click at [220, 149] on img at bounding box center [207, 118] width 163 height 92
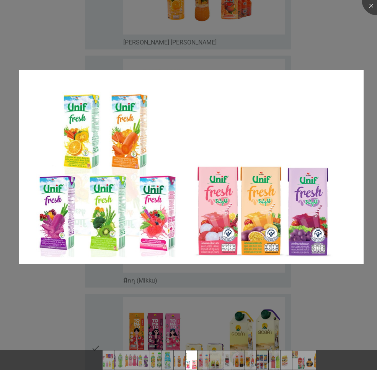
click at [331, 299] on div at bounding box center [188, 185] width 377 height 370
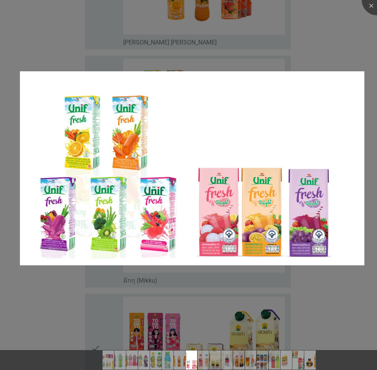
click at [316, 9] on div at bounding box center [188, 185] width 377 height 370
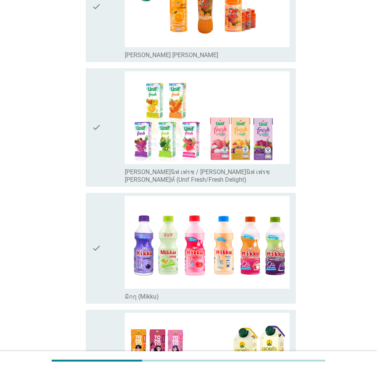
click at [97, 130] on icon "check" at bounding box center [96, 127] width 9 height 112
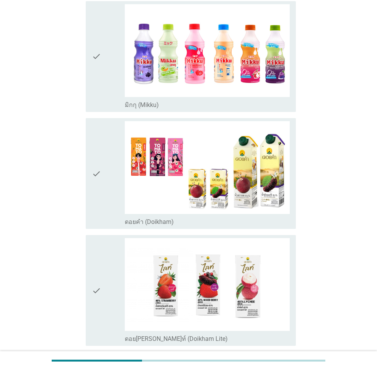
scroll to position [1149, 0]
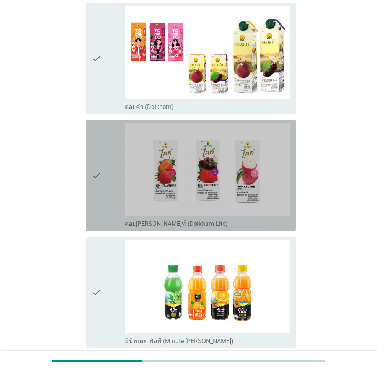
click at [98, 167] on icon "check" at bounding box center [96, 175] width 9 height 105
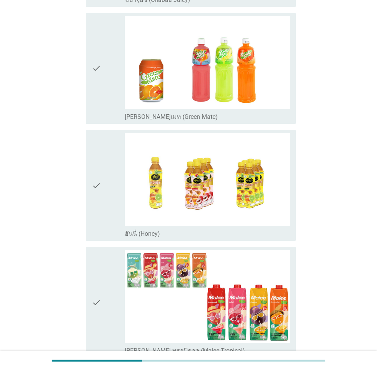
scroll to position [1800, 0]
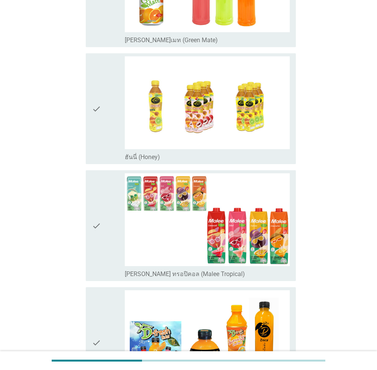
click at [95, 211] on icon "check" at bounding box center [96, 225] width 9 height 105
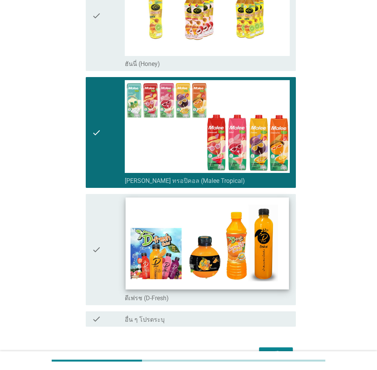
scroll to position [1932, 0]
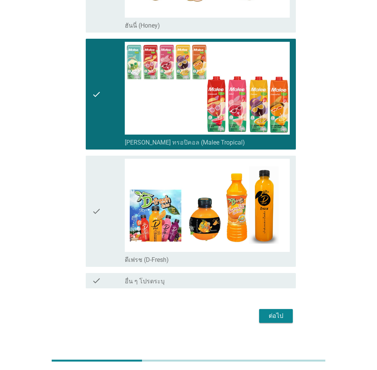
click at [284, 311] on div "ต่อไป" at bounding box center [275, 315] width 21 height 9
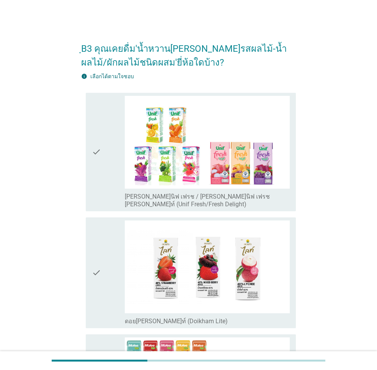
click at [121, 162] on div "check" at bounding box center [108, 152] width 33 height 112
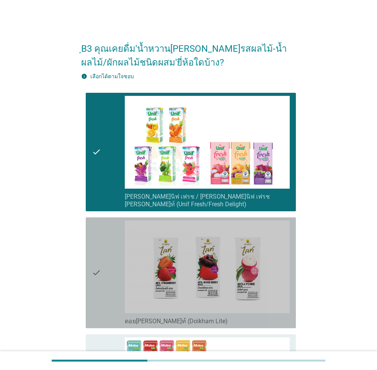
click at [86, 233] on div "check check_box_outline_blank ดอย[PERSON_NAME]ท์ (Doikham Lite)" at bounding box center [191, 272] width 210 height 111
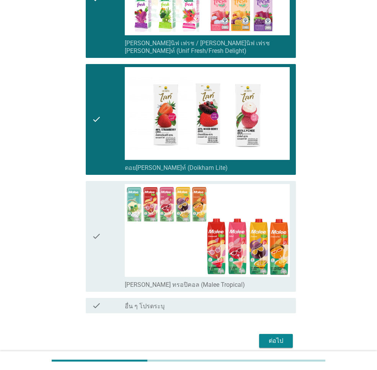
click at [98, 210] on icon "check" at bounding box center [96, 236] width 9 height 105
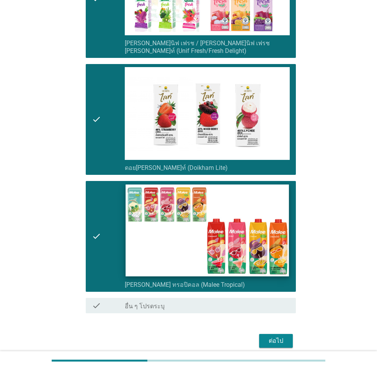
scroll to position [179, 0]
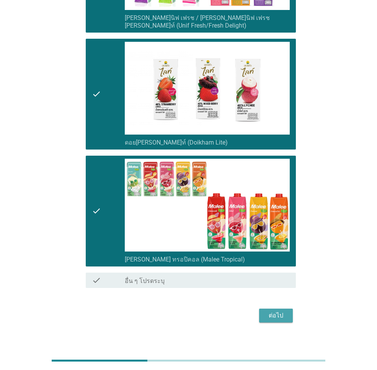
click at [278, 311] on div "ต่อไป" at bounding box center [275, 315] width 21 height 9
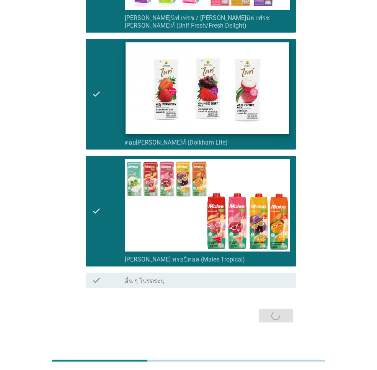
scroll to position [0, 0]
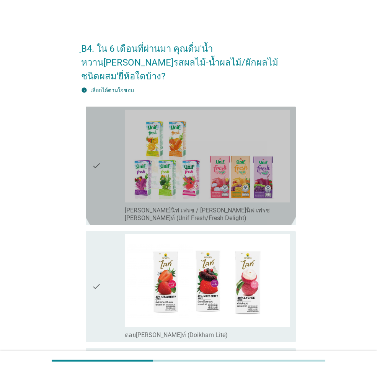
drag, startPoint x: 110, startPoint y: 165, endPoint x: 110, endPoint y: 186, distance: 21.1
click at [110, 165] on div "check" at bounding box center [108, 166] width 33 height 112
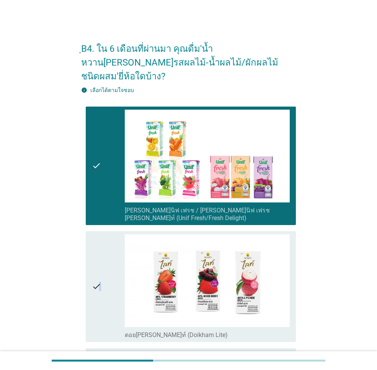
click at [100, 252] on icon "check" at bounding box center [96, 286] width 9 height 105
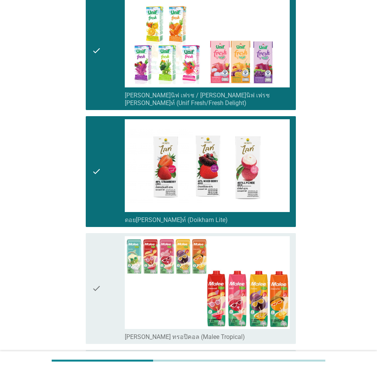
click at [102, 251] on div "check" at bounding box center [108, 288] width 33 height 105
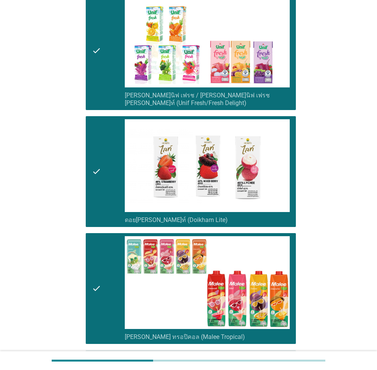
scroll to position [179, 0]
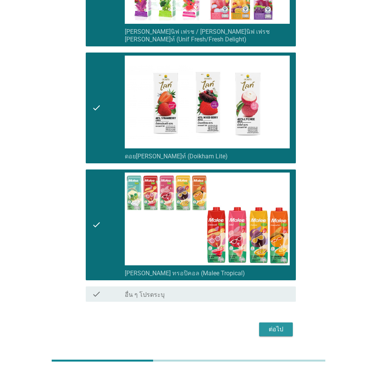
click at [283, 324] on div "ต่อไป" at bounding box center [275, 328] width 21 height 9
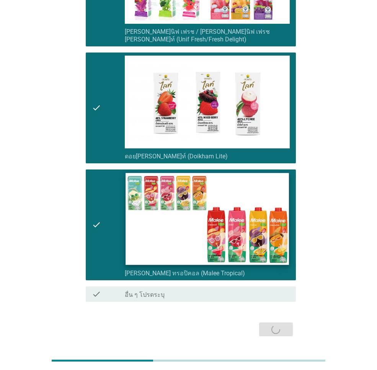
scroll to position [0, 0]
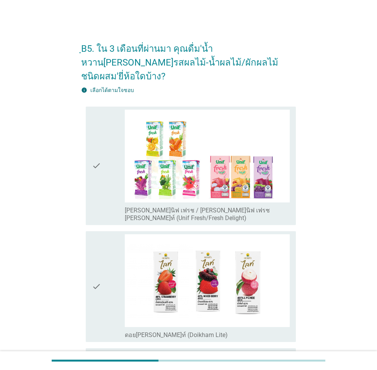
click at [100, 162] on icon "check" at bounding box center [96, 166] width 9 height 112
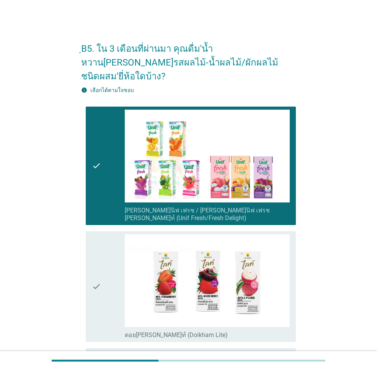
scroll to position [153, 0]
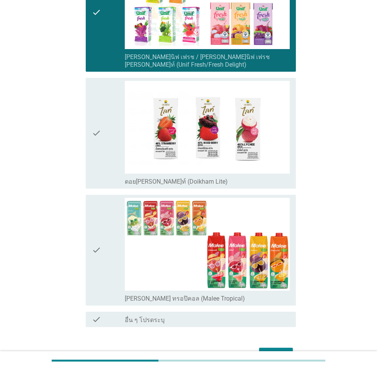
click at [103, 136] on div "check" at bounding box center [108, 133] width 33 height 105
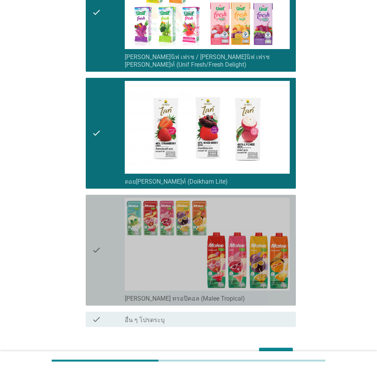
click at [96, 202] on icon "check" at bounding box center [96, 250] width 9 height 105
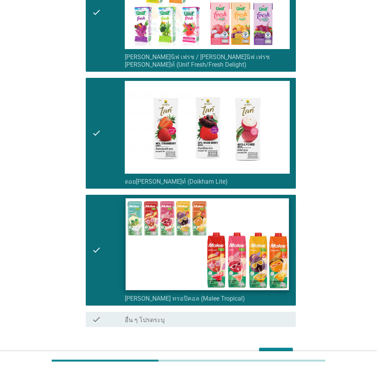
scroll to position [179, 0]
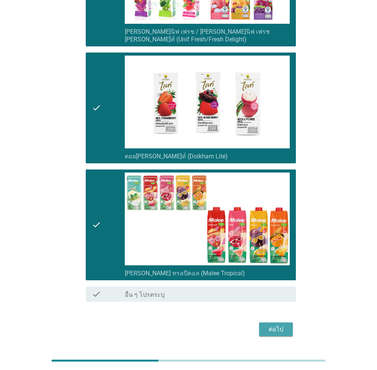
click at [274, 324] on div "ต่อไป" at bounding box center [275, 328] width 21 height 9
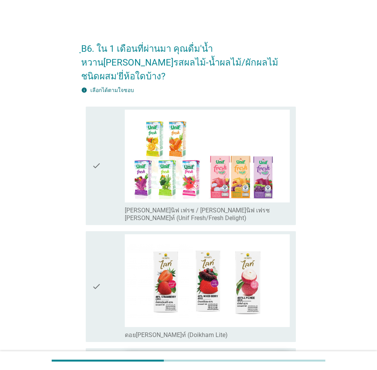
scroll to position [153, 0]
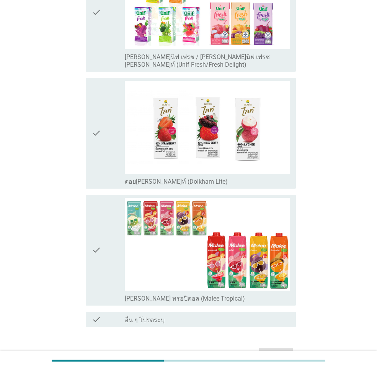
click at [87, 220] on div "check check_box_outline_blank [PERSON_NAME] ทรอปิคอล (Malee Tropical)" at bounding box center [191, 250] width 210 height 111
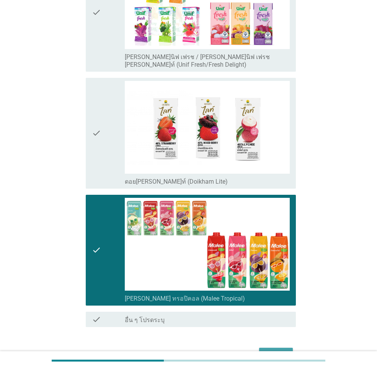
click at [286, 350] on div "ต่อไป" at bounding box center [275, 354] width 21 height 9
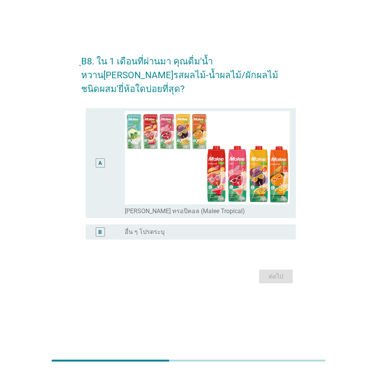
scroll to position [0, 0]
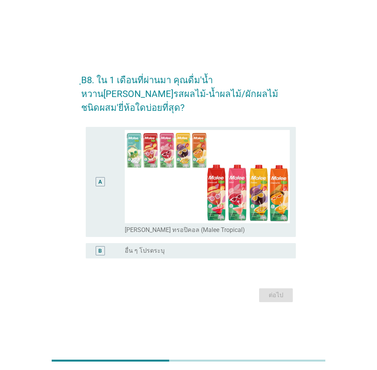
click at [96, 185] on div "A" at bounding box center [100, 181] width 16 height 103
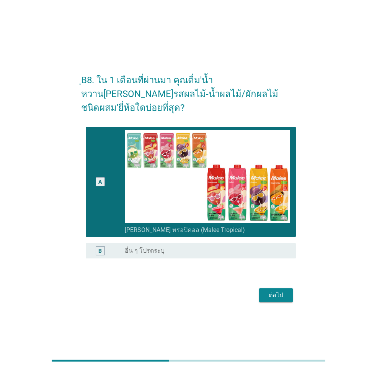
click at [283, 294] on button "ต่อไป" at bounding box center [276, 295] width 34 height 14
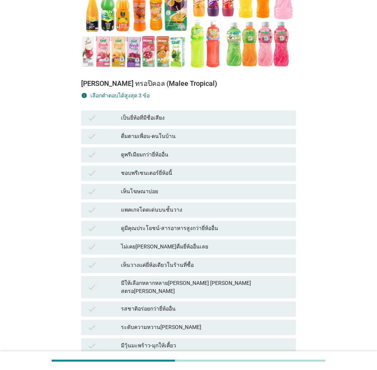
scroll to position [192, 0]
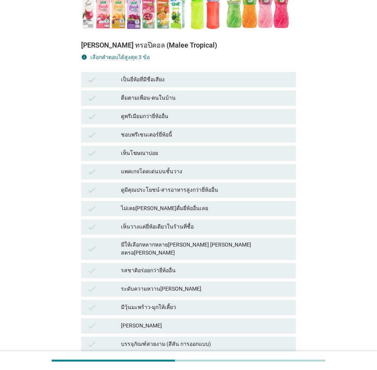
click at [182, 266] on div "รสชาติอร่อยกว่ายี่ห้ออื่น" at bounding box center [205, 270] width 169 height 9
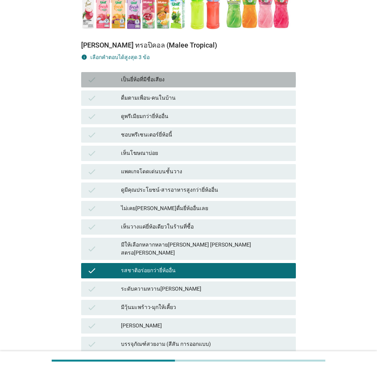
click at [167, 75] on div "เป็นยี่ห้อที่มีชื่อเสียง" at bounding box center [205, 79] width 169 height 9
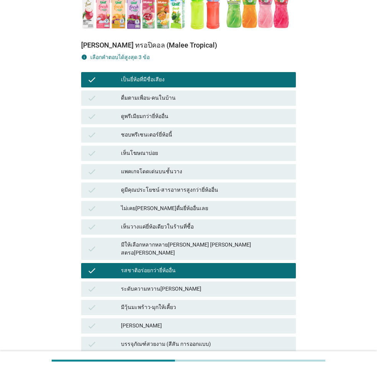
click at [196, 241] on div "มีให้เลือกหลากหลาย[PERSON_NAME] [PERSON_NAME] สตรอ[PERSON_NAME]" at bounding box center [205, 249] width 169 height 16
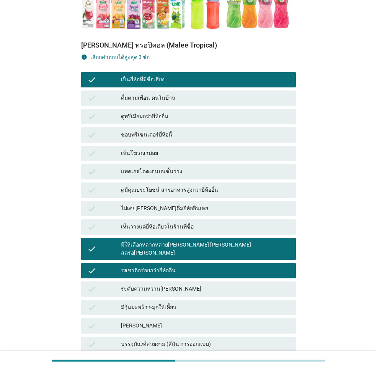
scroll to position [357, 0]
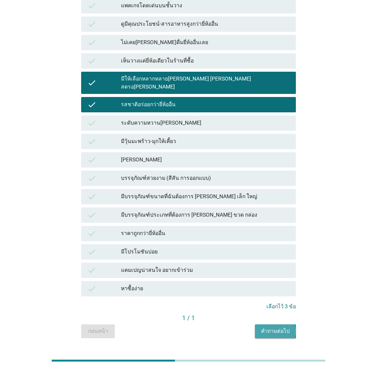
click at [274, 327] on div "คำถามต่อไป" at bounding box center [275, 331] width 29 height 8
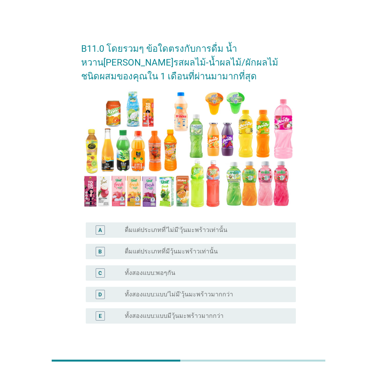
scroll to position [38, 0]
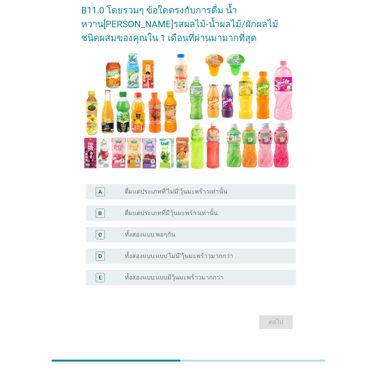
click at [213, 235] on div "radio_button_unchecked ทั้งสองแบบ:พอๆกัน" at bounding box center [204, 235] width 159 height 8
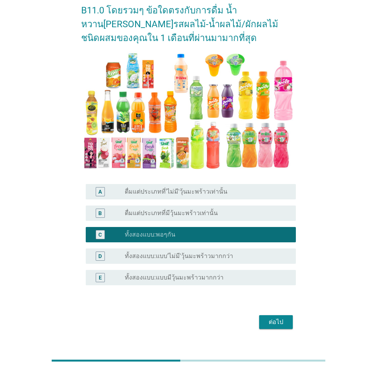
click at [288, 322] on button "ต่อไป" at bounding box center [276, 322] width 34 height 14
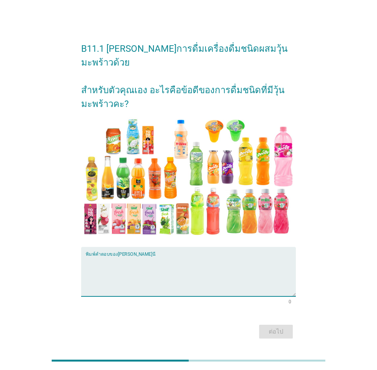
click at [174, 268] on textarea "พิมพ์คำตอบของคุณ ที่นี่" at bounding box center [191, 276] width 210 height 40
type textarea "รู้สึก[PERSON_NAME]มีเนื้อผลไม้ให้เคี้ยว"
click at [281, 328] on button "ต่อไป" at bounding box center [276, 331] width 34 height 14
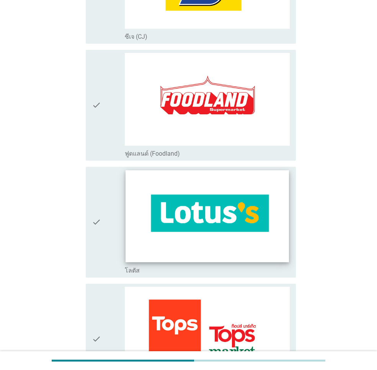
scroll to position [728, 0]
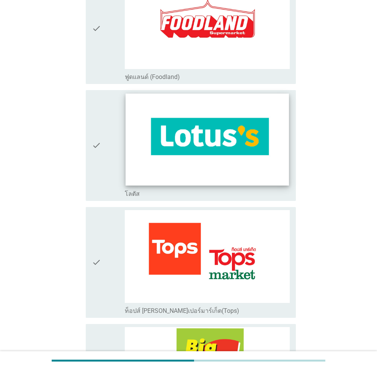
click at [216, 157] on img at bounding box center [207, 139] width 163 height 92
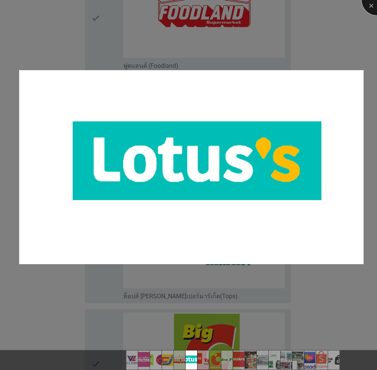
click at [368, 11] on div at bounding box center [377, 0] width 31 height 31
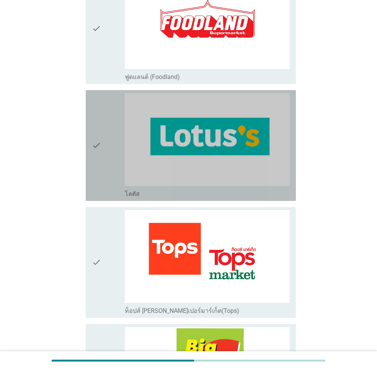
click at [103, 141] on div "check" at bounding box center [108, 145] width 33 height 105
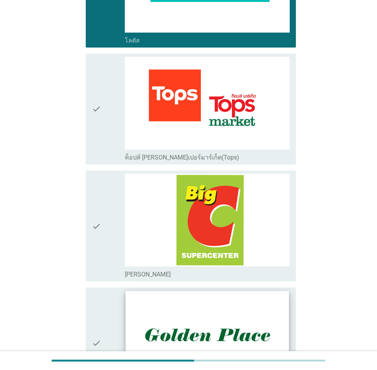
scroll to position [1034, 0]
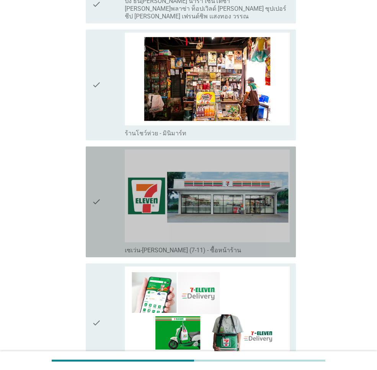
click at [97, 189] on icon "check" at bounding box center [96, 201] width 9 height 105
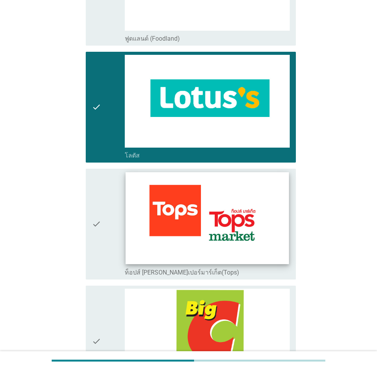
scroll to position [575, 0]
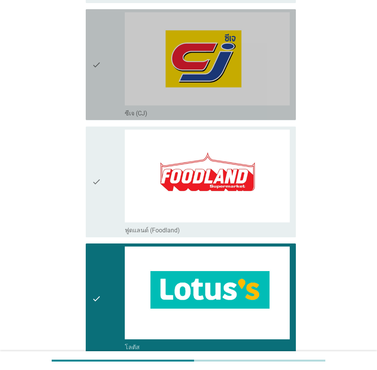
drag, startPoint x: 92, startPoint y: 73, endPoint x: 113, endPoint y: 110, distance: 42.4
click at [92, 73] on icon "check" at bounding box center [96, 64] width 9 height 105
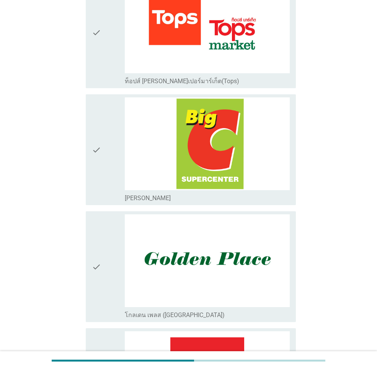
scroll to position [804, 0]
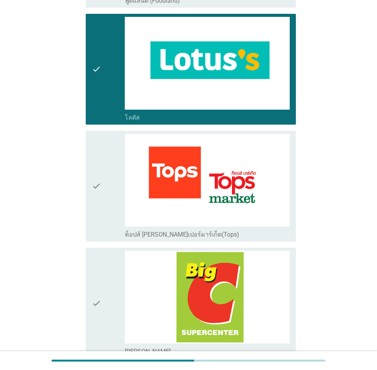
click at [101, 77] on icon "check" at bounding box center [96, 69] width 9 height 105
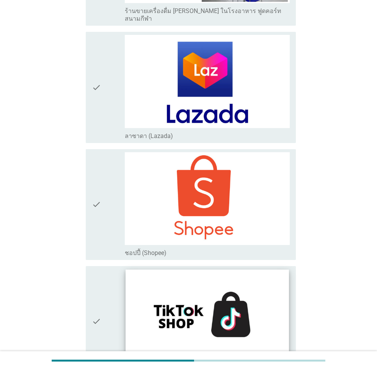
scroll to position [2106, 0]
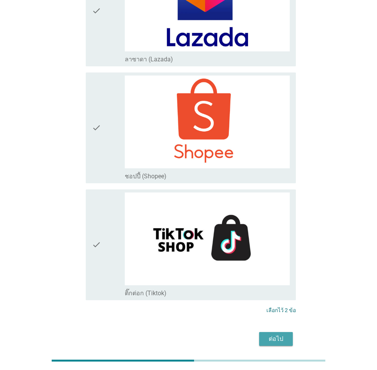
click at [280, 334] on div "ต่อไป" at bounding box center [275, 338] width 21 height 9
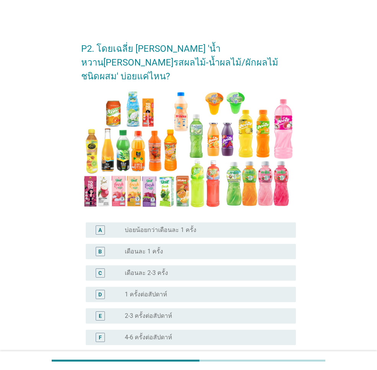
scroll to position [81, 0]
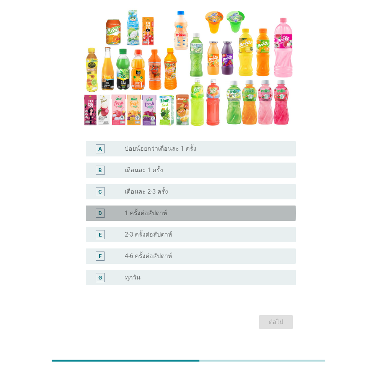
click at [175, 209] on div "radio_button_unchecked 1 ครั้งต่อสัปดาห์" at bounding box center [204, 213] width 159 height 8
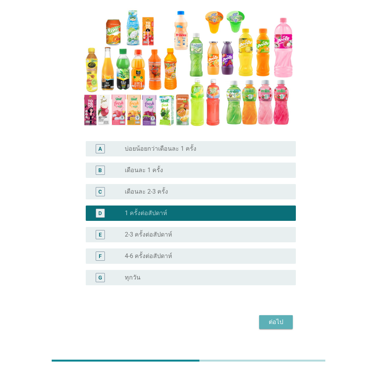
click at [274, 317] on div "ต่อไป" at bounding box center [275, 321] width 21 height 9
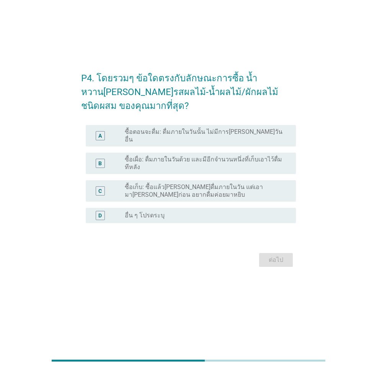
scroll to position [0, 0]
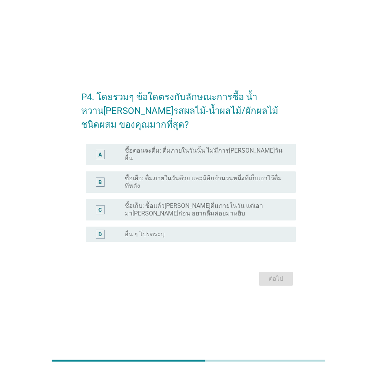
click at [174, 178] on label "ซื้อเผื่อ: ดื่มภายในวันด้วย และมีอีกจำนวนหนึ่งที่เก็บเอาไว้ดื่มทีหลัง" at bounding box center [204, 181] width 159 height 15
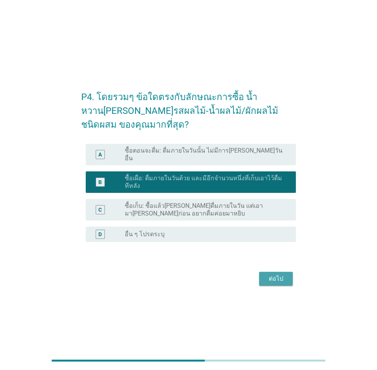
click at [275, 279] on div "ต่อไป" at bounding box center [275, 278] width 21 height 9
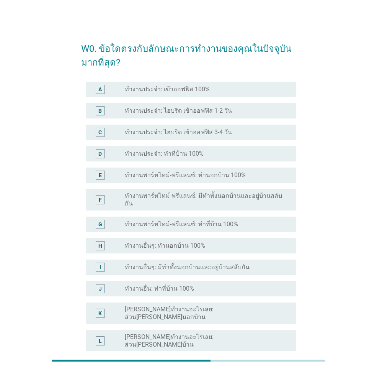
click at [203, 93] on div "radio_button_unchecked ทำงานประจำ: เข้าออฟฟิส 100%" at bounding box center [207, 89] width 165 height 9
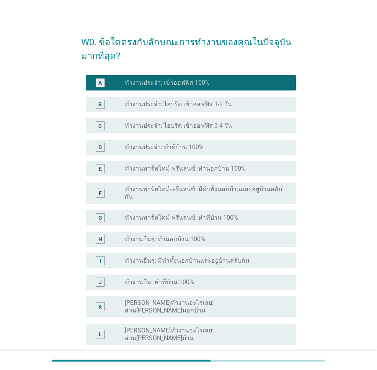
scroll to position [83, 0]
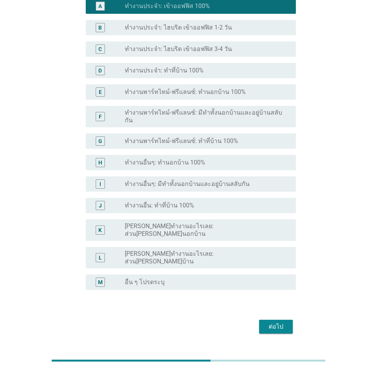
click at [274, 322] on div "ต่อไป" at bounding box center [275, 326] width 21 height 9
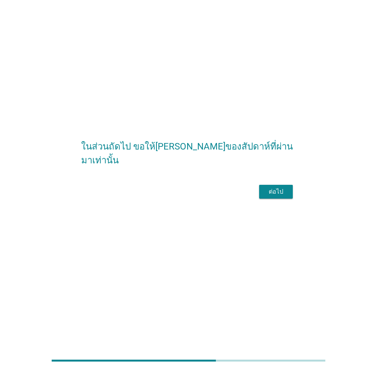
scroll to position [0, 0]
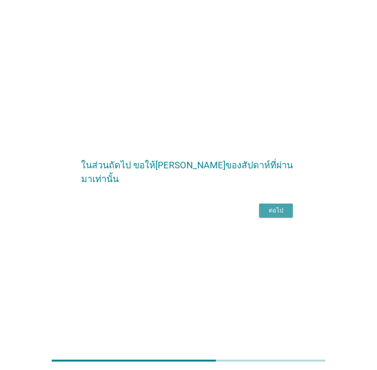
click at [274, 215] on div "ต่อไป" at bounding box center [275, 210] width 21 height 9
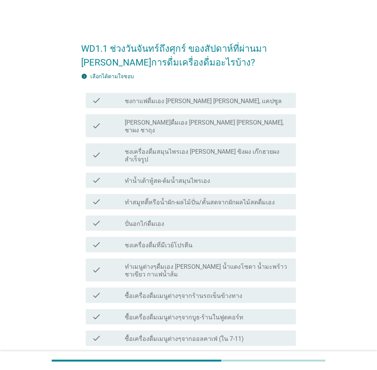
click at [192, 198] on label "ทำสมูทตี้หรือน้ำผัก-ผลไม้ปั่น/คั้นสดจากผักผลไม้สดดื่มเอง" at bounding box center [200, 202] width 150 height 8
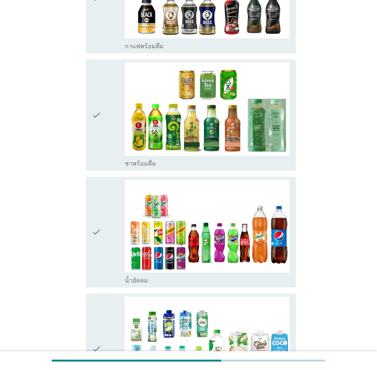
scroll to position [1111, 0]
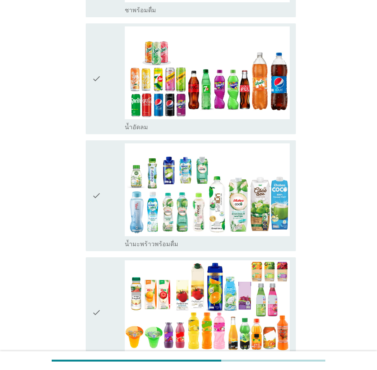
click at [94, 268] on icon "check" at bounding box center [96, 312] width 9 height 105
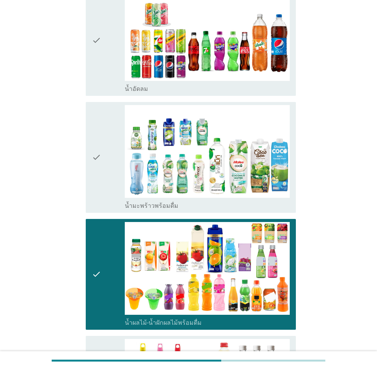
scroll to position [1073, 0]
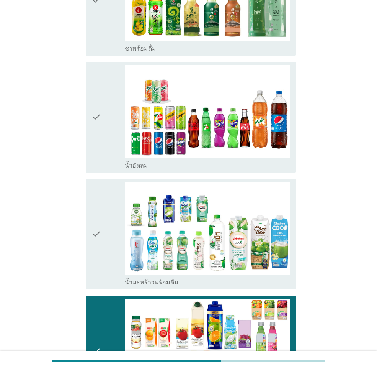
click at [101, 182] on icon "check" at bounding box center [96, 234] width 9 height 105
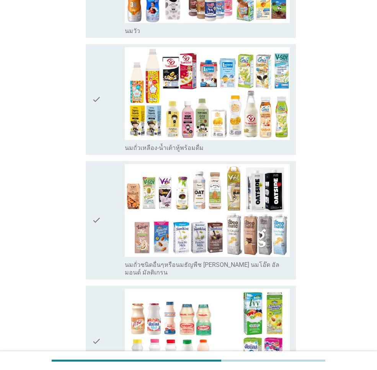
scroll to position [383, 0]
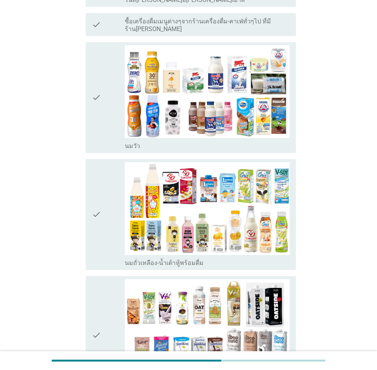
click at [103, 184] on div "check" at bounding box center [108, 214] width 33 height 105
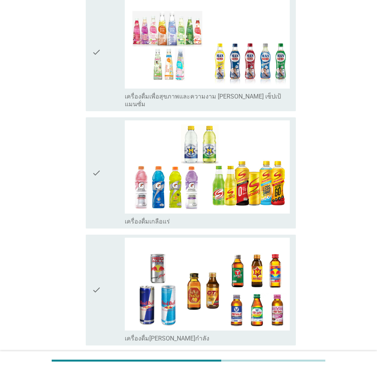
scroll to position [1758, 0]
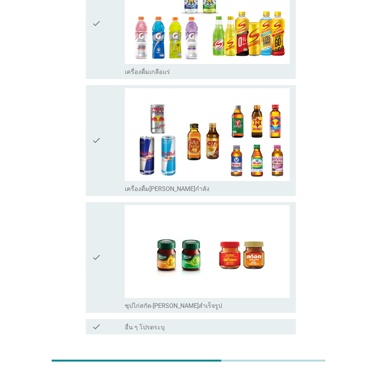
click at [278, 357] on div "ต่อไป" at bounding box center [275, 361] width 21 height 9
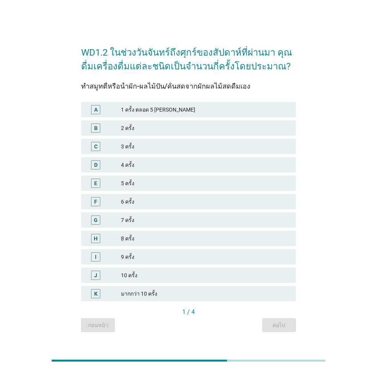
click at [149, 221] on div "7 ครั้ง" at bounding box center [205, 219] width 169 height 9
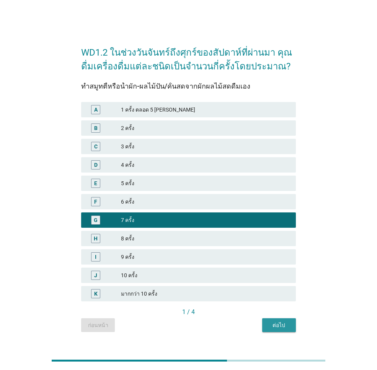
click at [276, 325] on div "ต่อไป" at bounding box center [279, 325] width 21 height 8
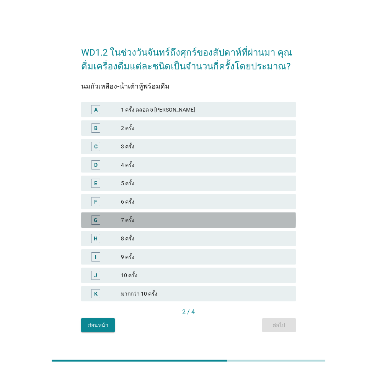
click at [160, 221] on div "7 ครั้ง" at bounding box center [205, 219] width 169 height 9
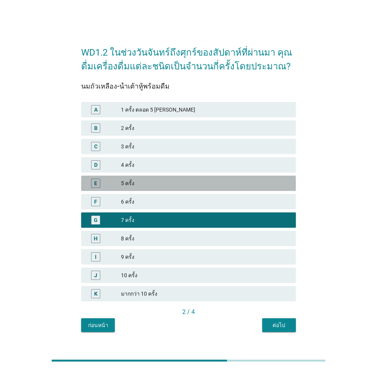
click at [165, 180] on div "5 ครั้ง" at bounding box center [205, 183] width 169 height 9
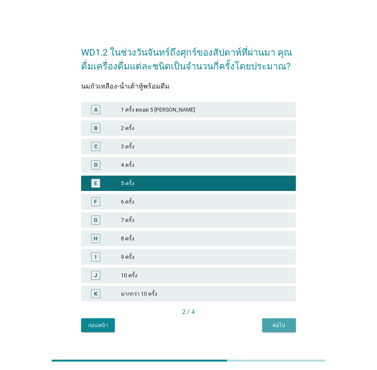
click at [274, 319] on button "ต่อไป" at bounding box center [279, 325] width 34 height 14
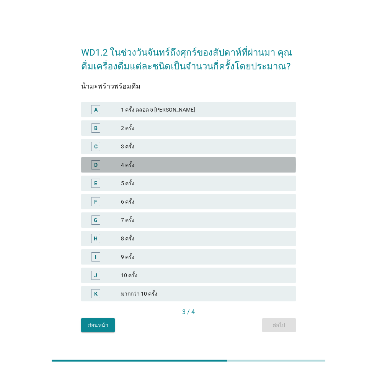
click at [155, 161] on div "4 ครั้ง" at bounding box center [205, 164] width 169 height 9
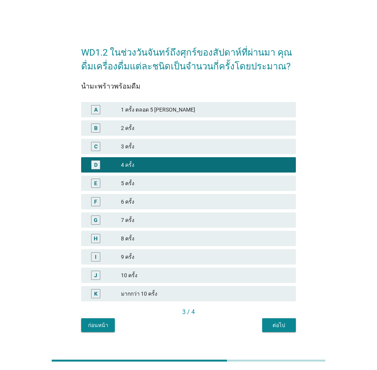
click at [275, 322] on div "ต่อไป" at bounding box center [279, 325] width 21 height 8
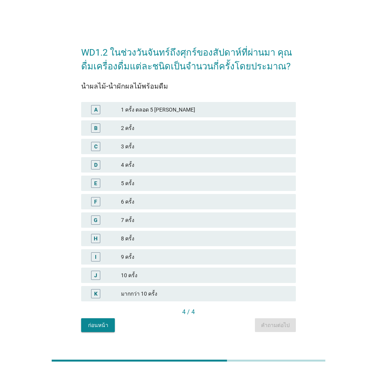
click at [147, 221] on div "7 ครั้ง" at bounding box center [205, 219] width 169 height 9
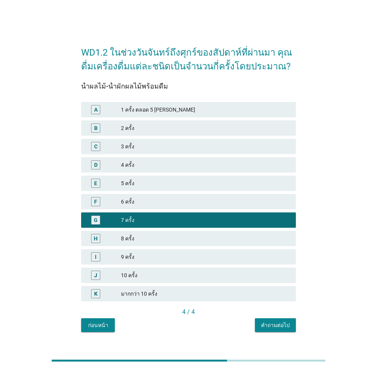
click at [273, 327] on div "คำถามต่อไป" at bounding box center [275, 325] width 29 height 8
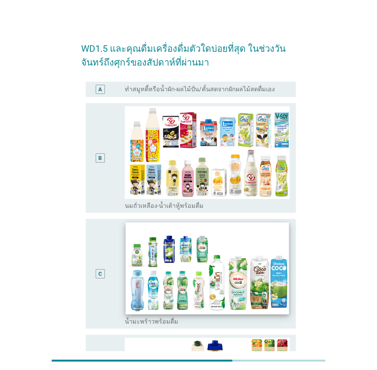
scroll to position [153, 0]
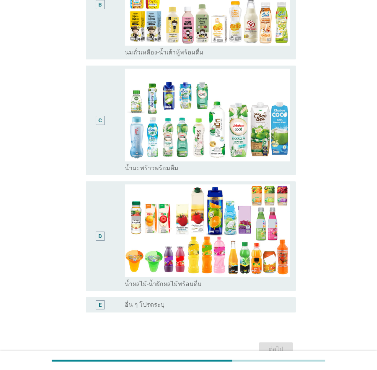
click at [104, 235] on div "D" at bounding box center [100, 235] width 9 height 9
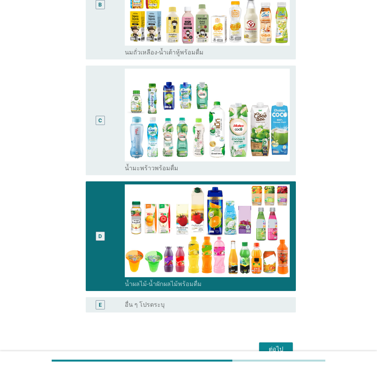
click at [108, 146] on div "C" at bounding box center [100, 120] width 16 height 103
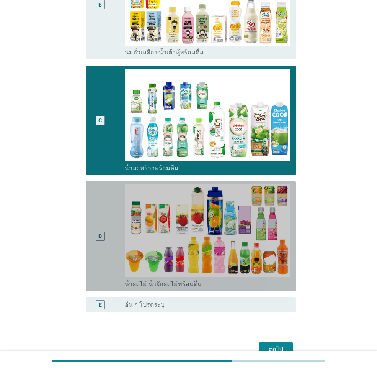
click at [105, 207] on div "D" at bounding box center [100, 235] width 16 height 103
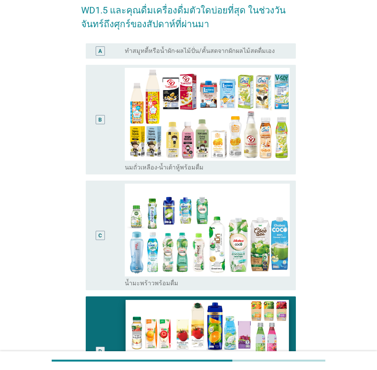
scroll to position [195, 0]
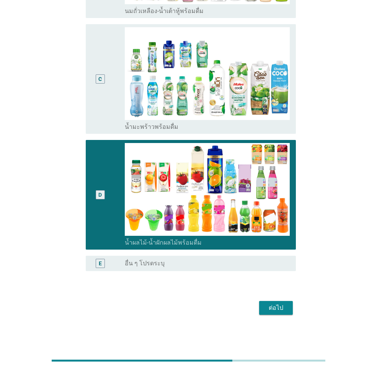
click at [275, 310] on div "ต่อไป" at bounding box center [275, 307] width 21 height 9
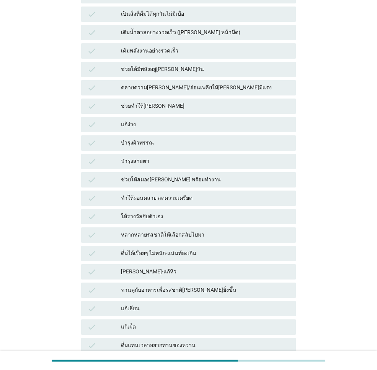
scroll to position [0, 0]
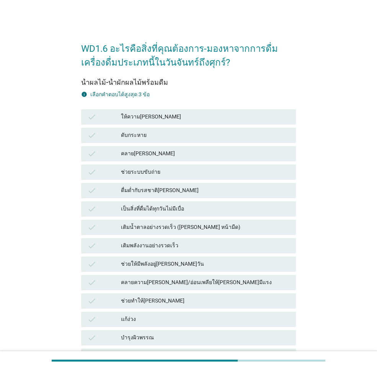
click at [157, 115] on div "ให้ความ[PERSON_NAME]" at bounding box center [205, 116] width 169 height 9
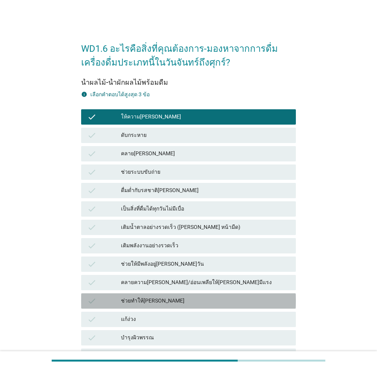
click at [181, 301] on div "ช่วยทำให้[PERSON_NAME]" at bounding box center [205, 300] width 169 height 9
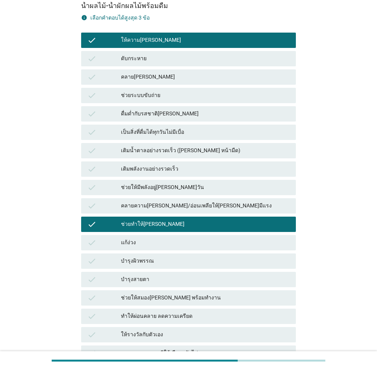
scroll to position [115, 0]
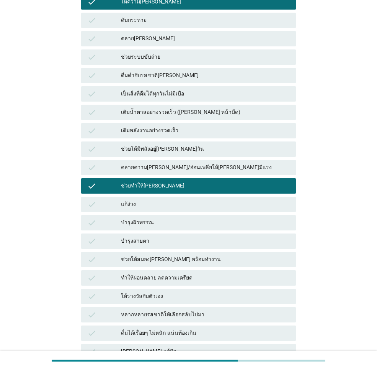
click at [182, 296] on div "ให้รางวัลกับตัวเอง" at bounding box center [205, 296] width 169 height 9
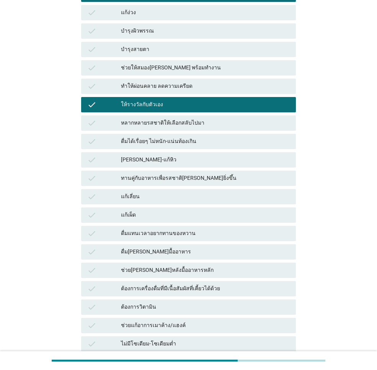
scroll to position [437, 0]
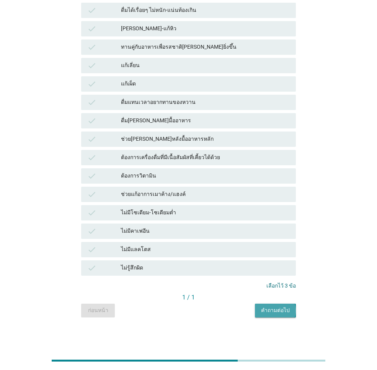
click at [270, 309] on div "คำถามต่อไป" at bounding box center [275, 310] width 29 height 8
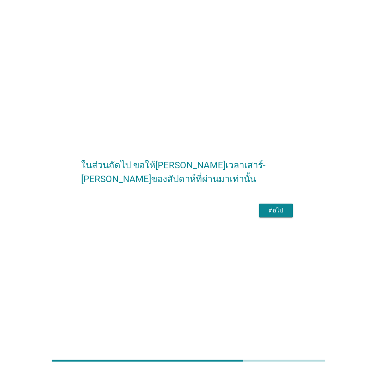
click at [269, 215] on div "ต่อไป" at bounding box center [275, 210] width 21 height 9
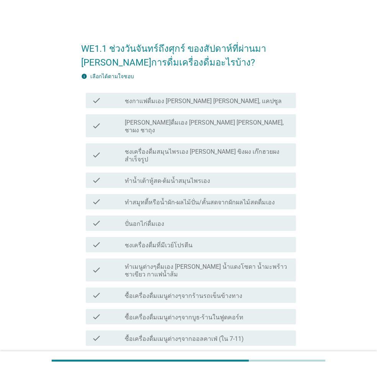
click at [192, 198] on label "ทำสมูทตี้หรือน้ำผัก-ผลไม้ปั่น/คั้นสดจากผักผลไม้สดดื่มเอง" at bounding box center [200, 202] width 150 height 8
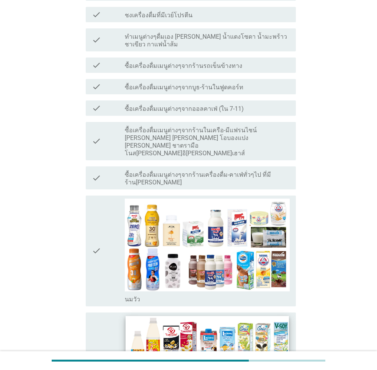
scroll to position [345, 0]
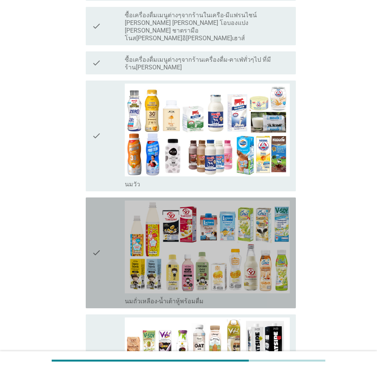
click at [100, 219] on icon "check" at bounding box center [96, 252] width 9 height 105
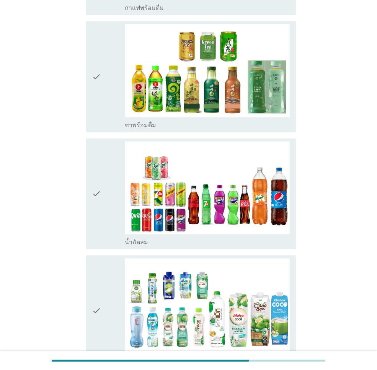
scroll to position [1111, 0]
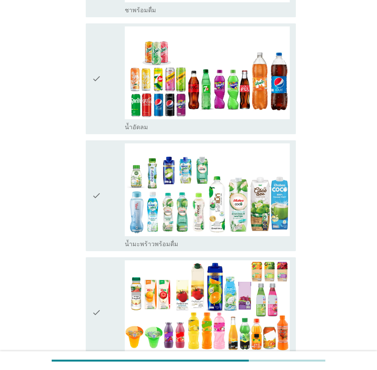
click at [100, 187] on icon "check" at bounding box center [96, 195] width 9 height 105
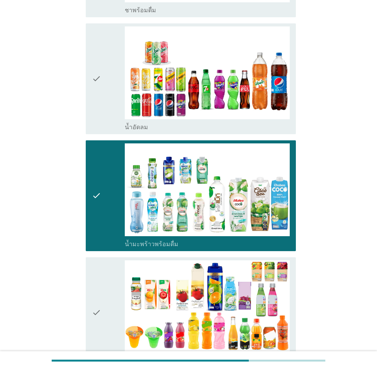
click at [100, 260] on icon "check" at bounding box center [96, 312] width 9 height 105
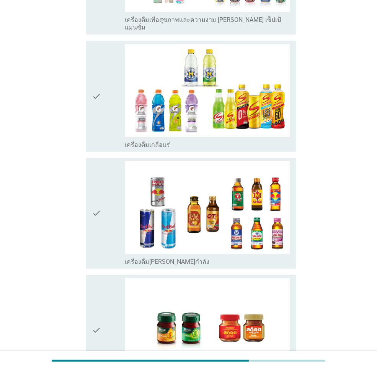
scroll to position [1758, 0]
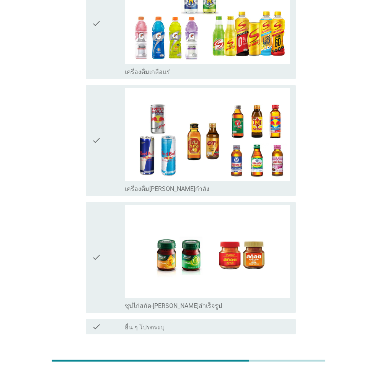
click at [270, 357] on div "ต่อไป" at bounding box center [275, 361] width 21 height 9
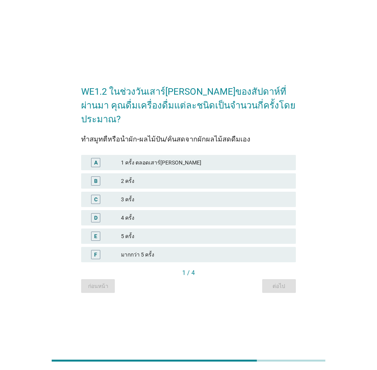
drag, startPoint x: 135, startPoint y: 176, endPoint x: 143, endPoint y: 188, distance: 14.0
click at [135, 176] on div "2 ครั้ง" at bounding box center [205, 180] width 169 height 9
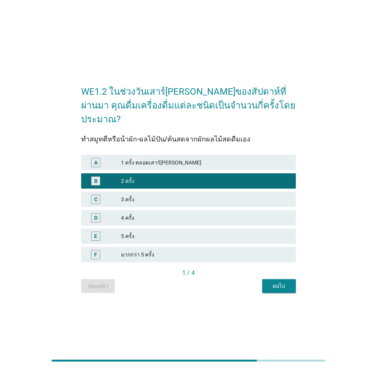
click at [286, 282] on div "ต่อไป" at bounding box center [279, 286] width 21 height 8
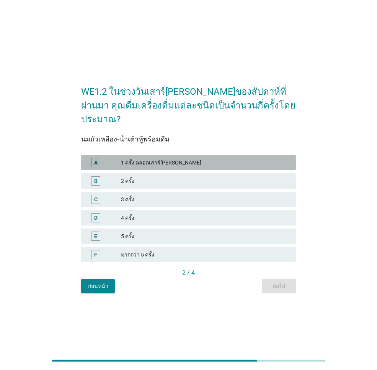
click at [163, 158] on div "1 ครั้ง ตลอดเสาร์[PERSON_NAME]" at bounding box center [205, 162] width 169 height 9
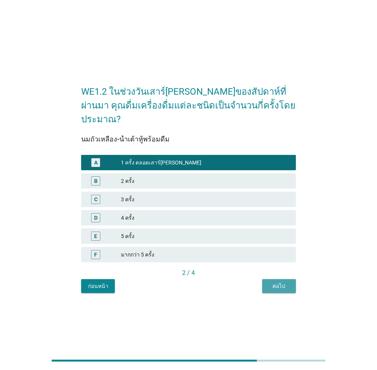
click at [287, 282] on div "ต่อไป" at bounding box center [279, 286] width 21 height 8
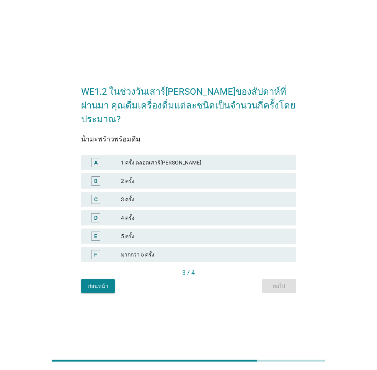
click at [179, 163] on div "A 1 ครั้ง ตลอดเสาร์[PERSON_NAME]" at bounding box center [188, 162] width 215 height 15
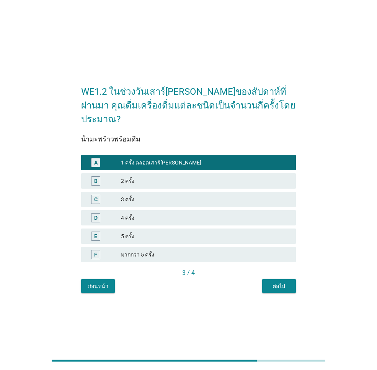
click at [278, 282] on div "ต่อไป" at bounding box center [279, 286] width 21 height 8
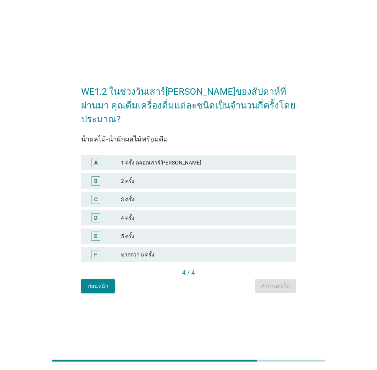
click at [165, 213] on div "4 ครั้ง" at bounding box center [205, 217] width 169 height 9
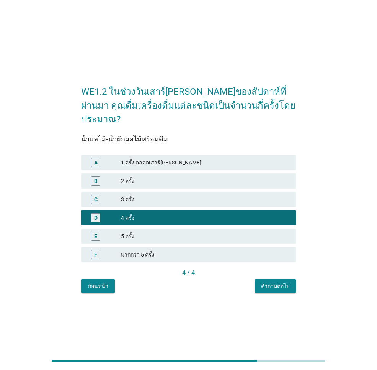
click at [269, 282] on div "คำถามต่อไป" at bounding box center [275, 286] width 29 height 8
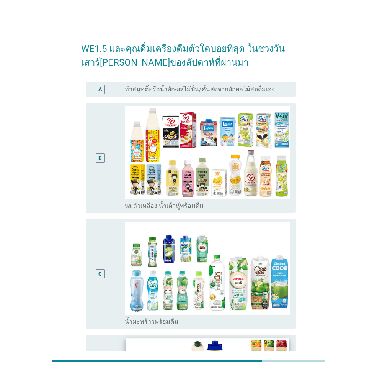
scroll to position [192, 0]
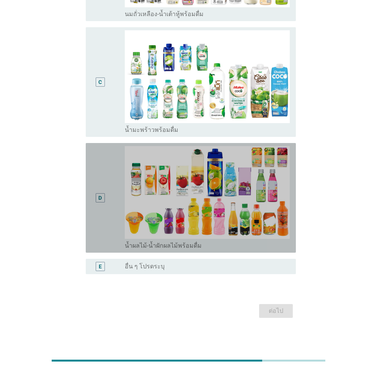
click at [104, 206] on div "D" at bounding box center [100, 197] width 16 height 103
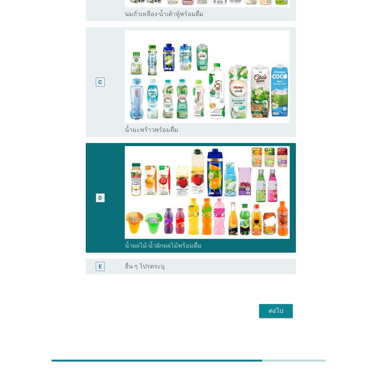
click at [272, 309] on div "ต่อไป" at bounding box center [275, 310] width 21 height 9
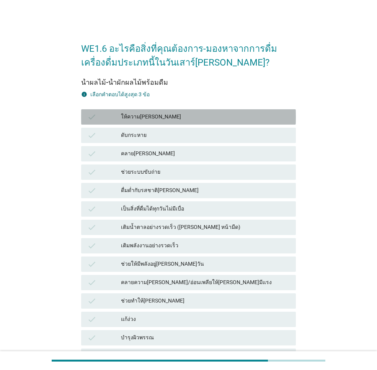
click at [146, 115] on div "ให้ความ[PERSON_NAME]" at bounding box center [205, 116] width 169 height 9
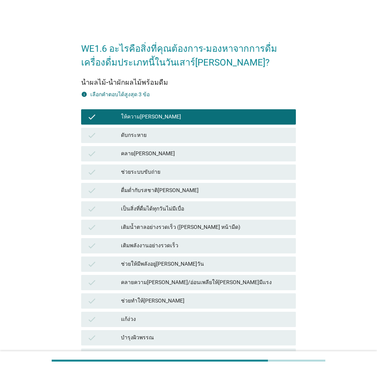
click at [165, 194] on div "ดื่มด่ำกับรสชาติ[PERSON_NAME]" at bounding box center [205, 190] width 169 height 9
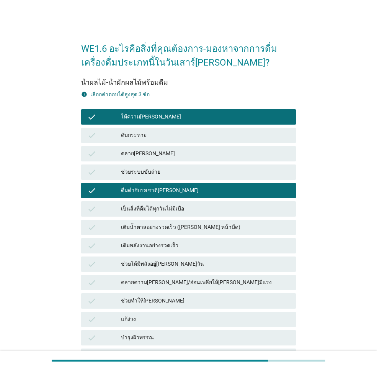
click at [188, 301] on div "ช่วยทำให้[PERSON_NAME]" at bounding box center [205, 300] width 169 height 9
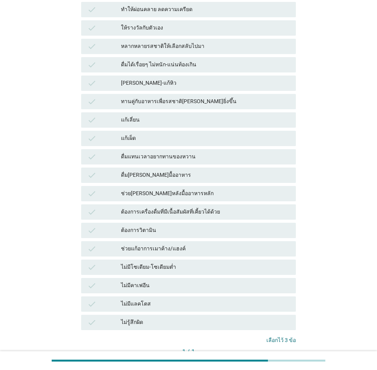
scroll to position [437, 0]
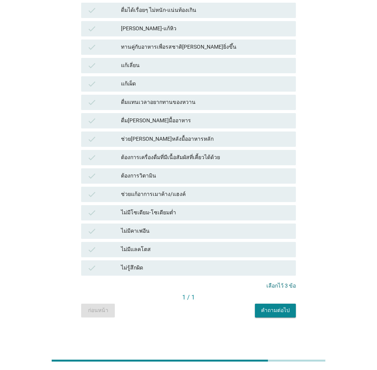
click at [278, 314] on button "คำถามต่อไป" at bounding box center [275, 310] width 41 height 14
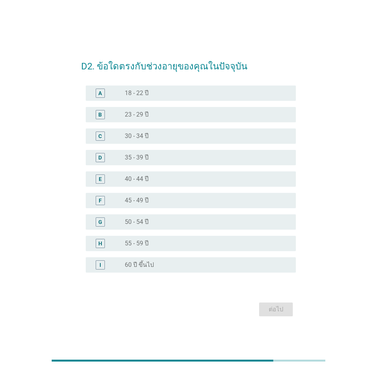
click at [148, 156] on label "35 - 39 ปี" at bounding box center [137, 158] width 24 height 8
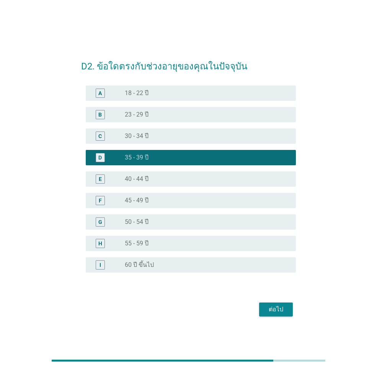
click at [280, 307] on div "ต่อไป" at bounding box center [275, 309] width 21 height 9
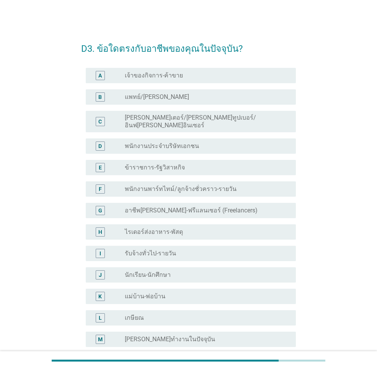
click at [185, 142] on label "พนักงานประจำบริษัทเอกชน" at bounding box center [162, 146] width 74 height 8
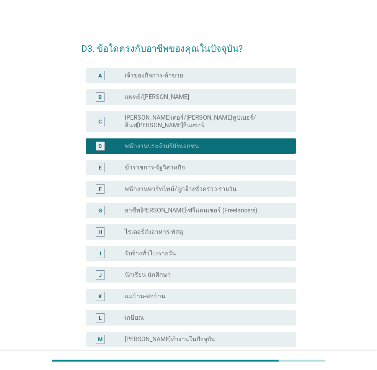
scroll to position [91, 0]
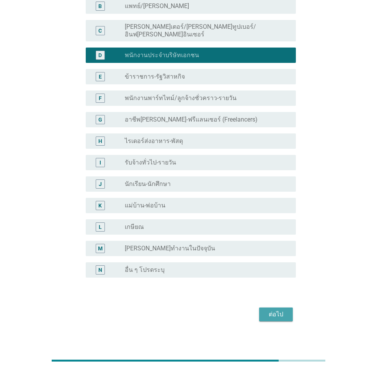
click at [272, 310] on div "ต่อไป" at bounding box center [275, 314] width 21 height 9
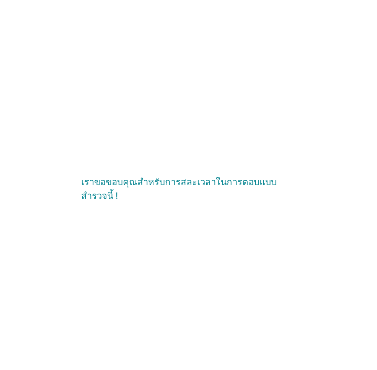
scroll to position [0, 0]
